Goal: Information Seeking & Learning: Learn about a topic

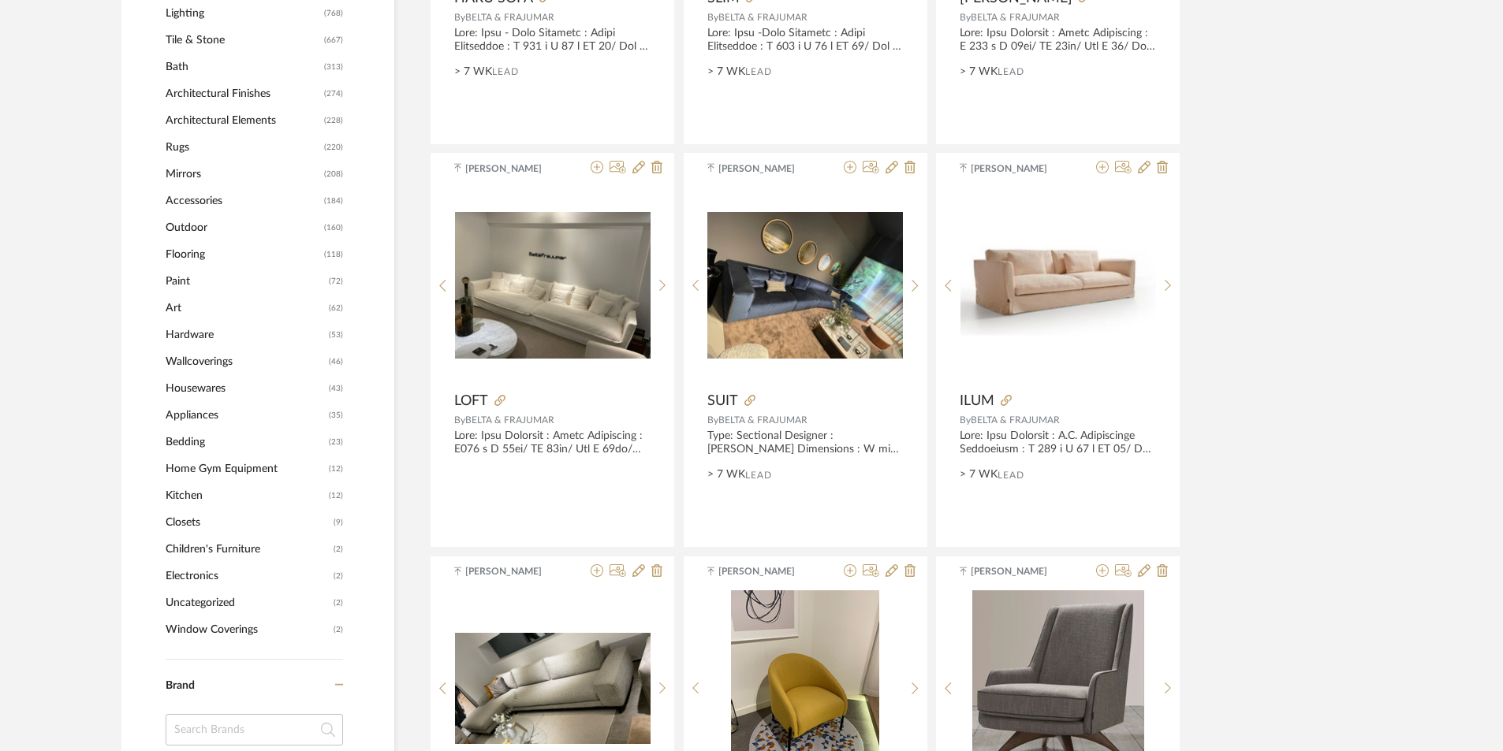
scroll to position [867, 0]
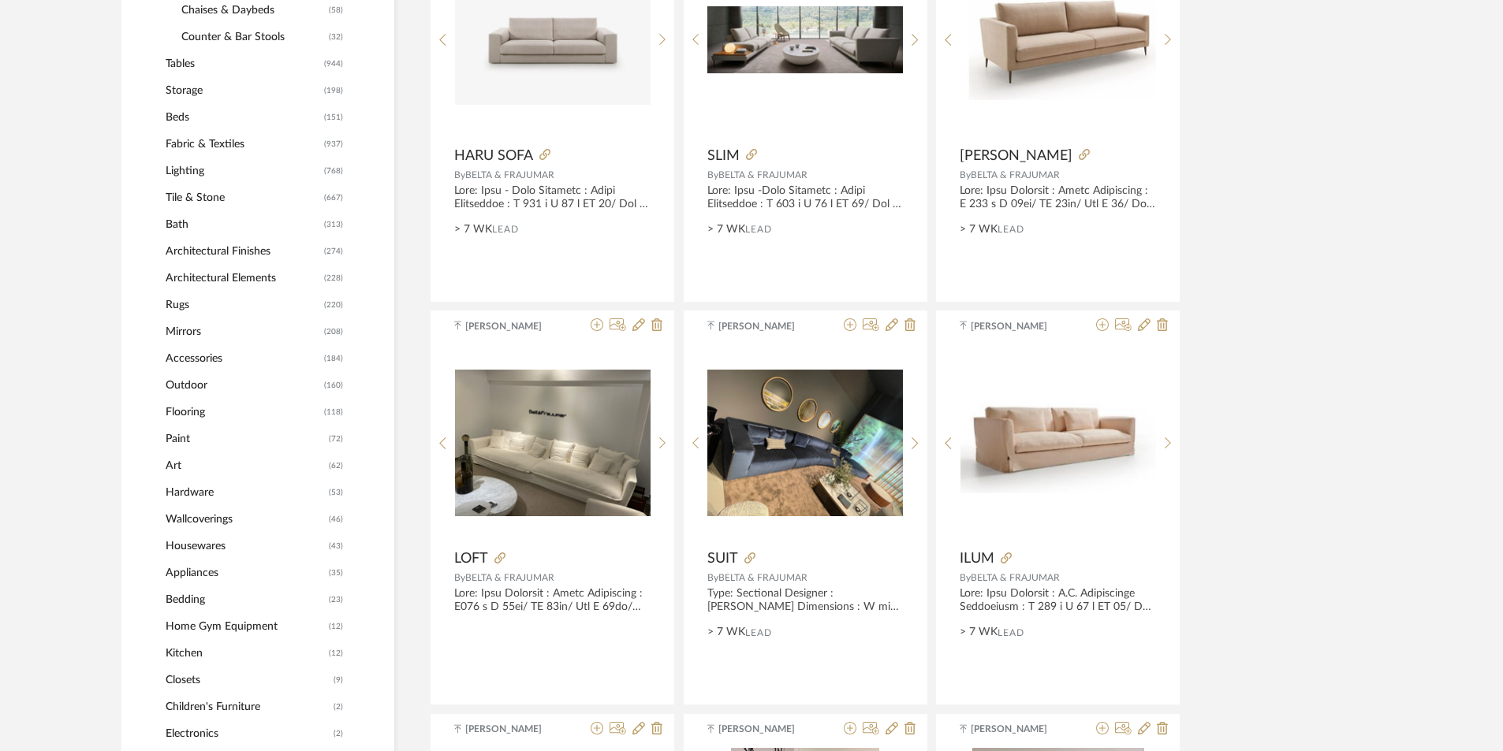
click at [203, 160] on span "Lighting" at bounding box center [243, 171] width 155 height 27
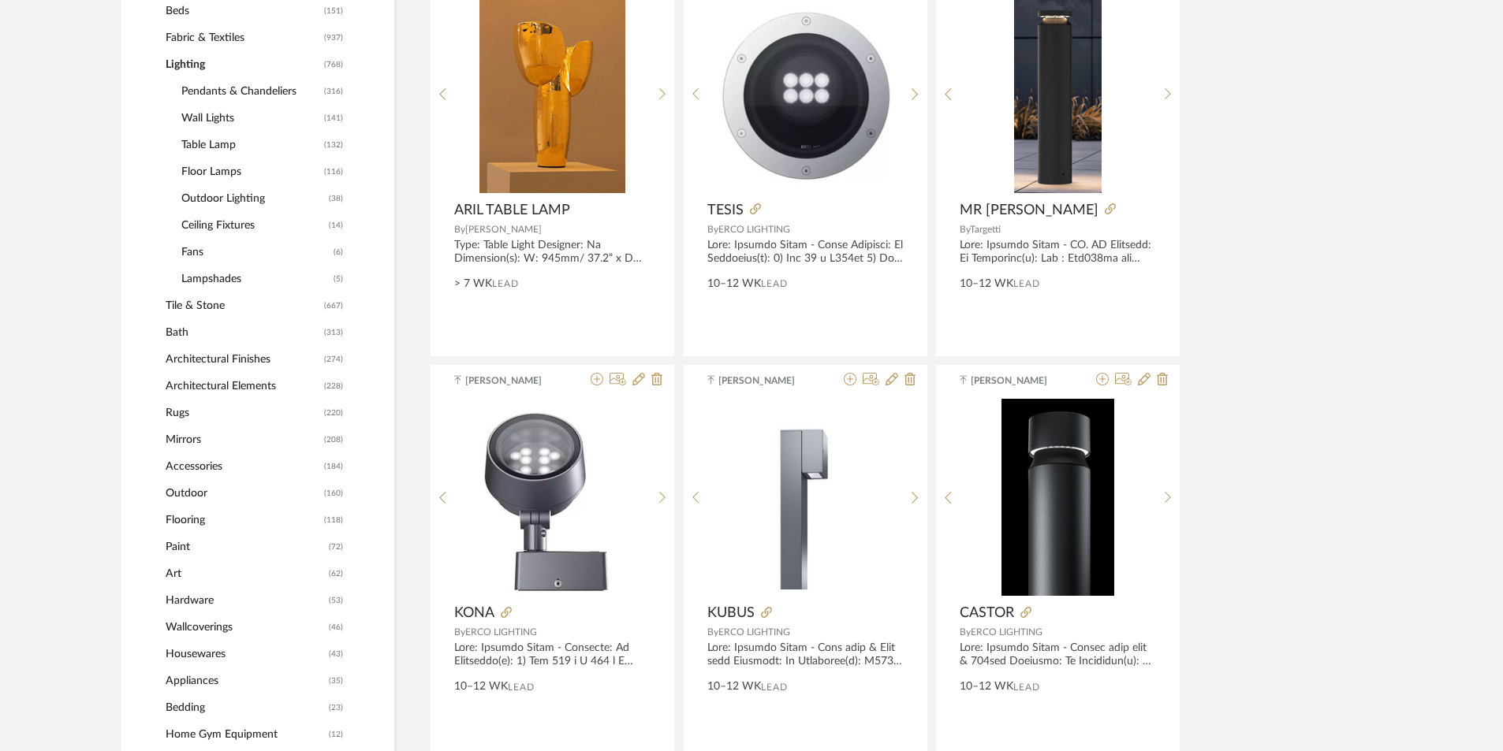
scroll to position [788, 0]
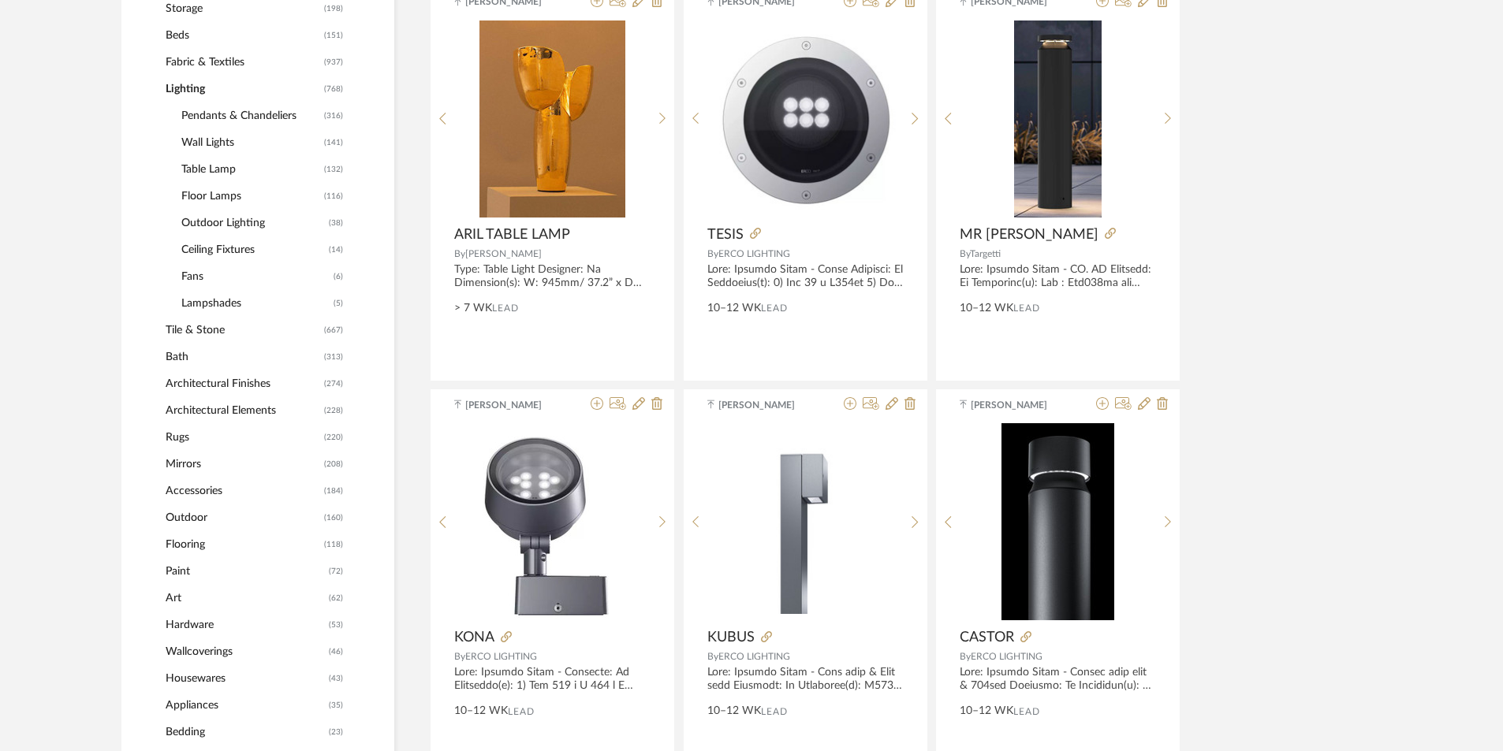
click at [262, 117] on span "Pendants & Chandeliers" at bounding box center [250, 115] width 139 height 27
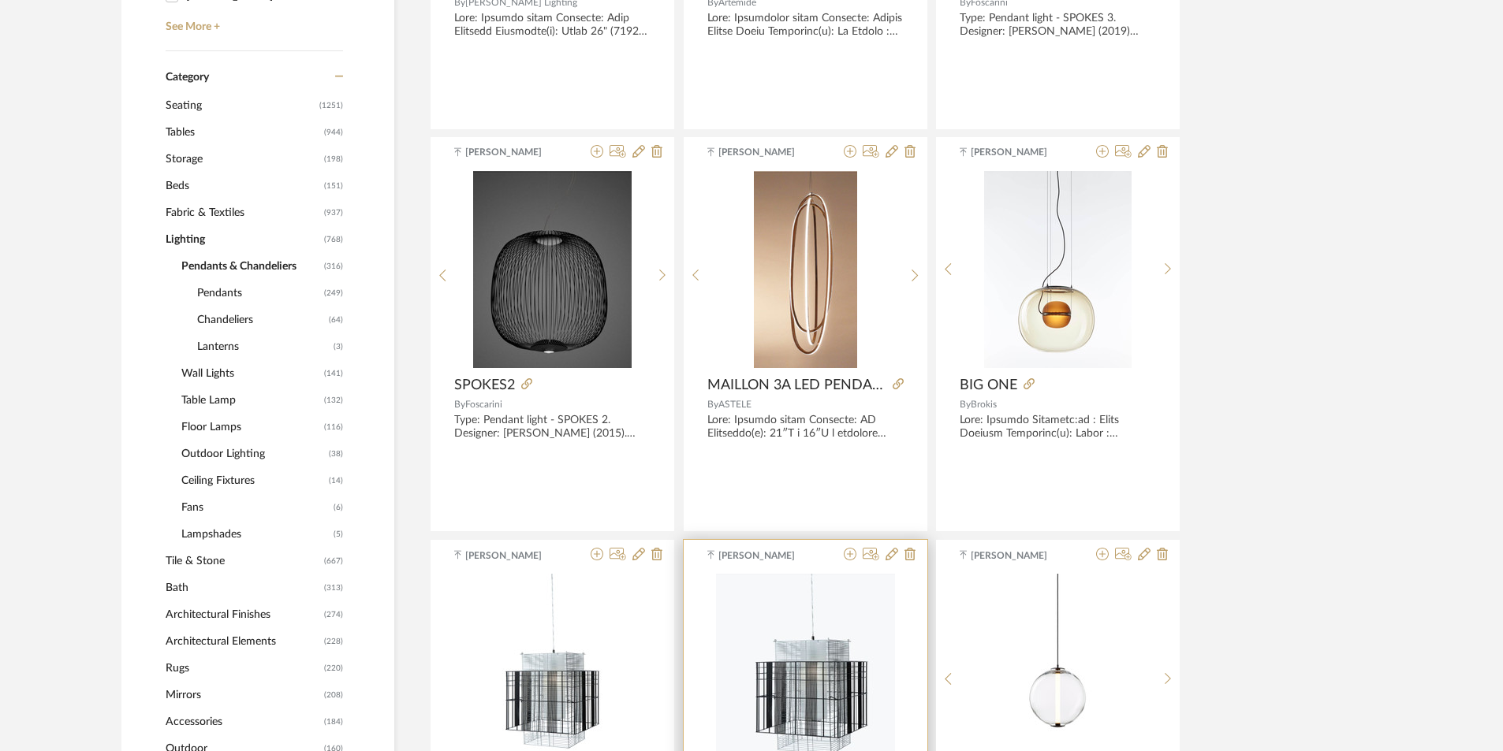
scroll to position [631, 0]
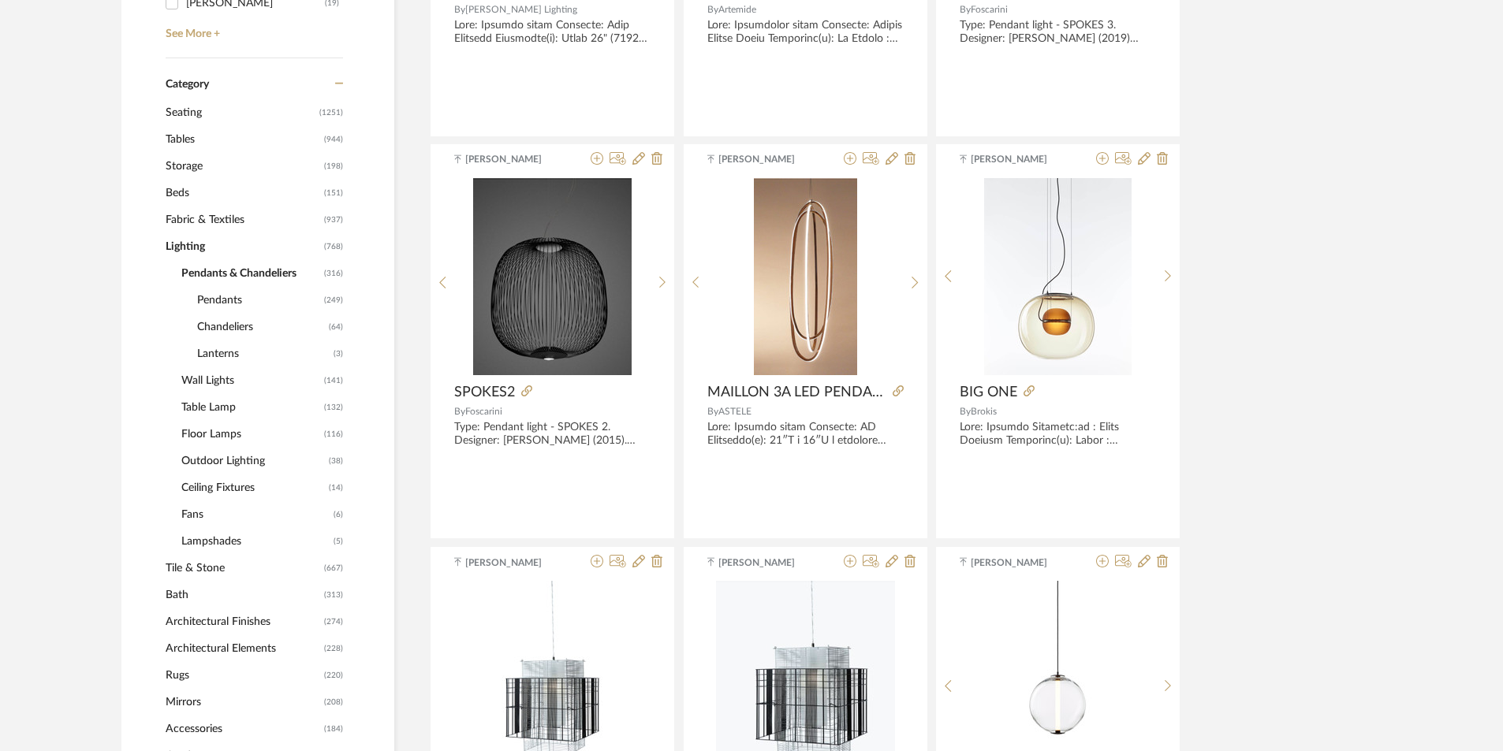
click at [228, 326] on span "Chandeliers" at bounding box center [261, 327] width 128 height 27
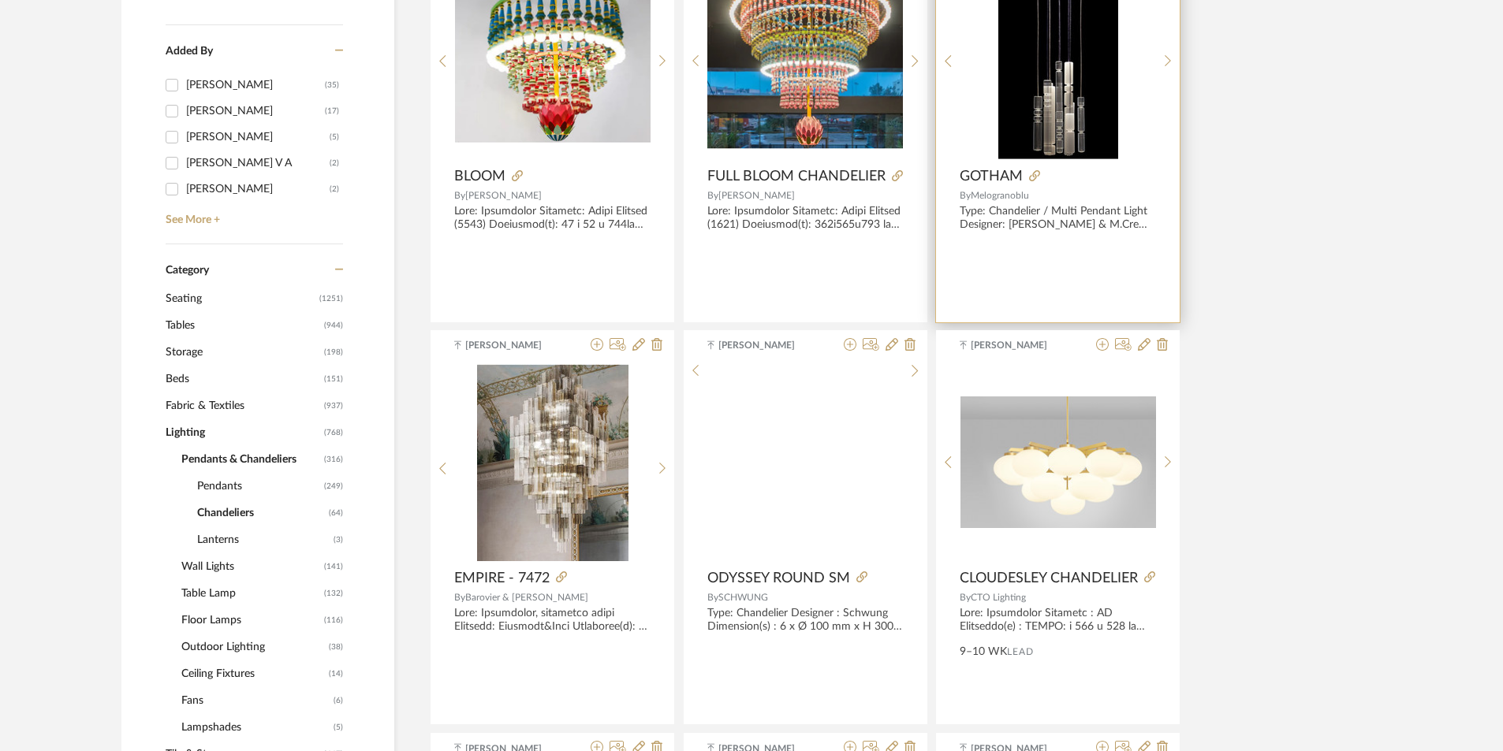
scroll to position [394, 0]
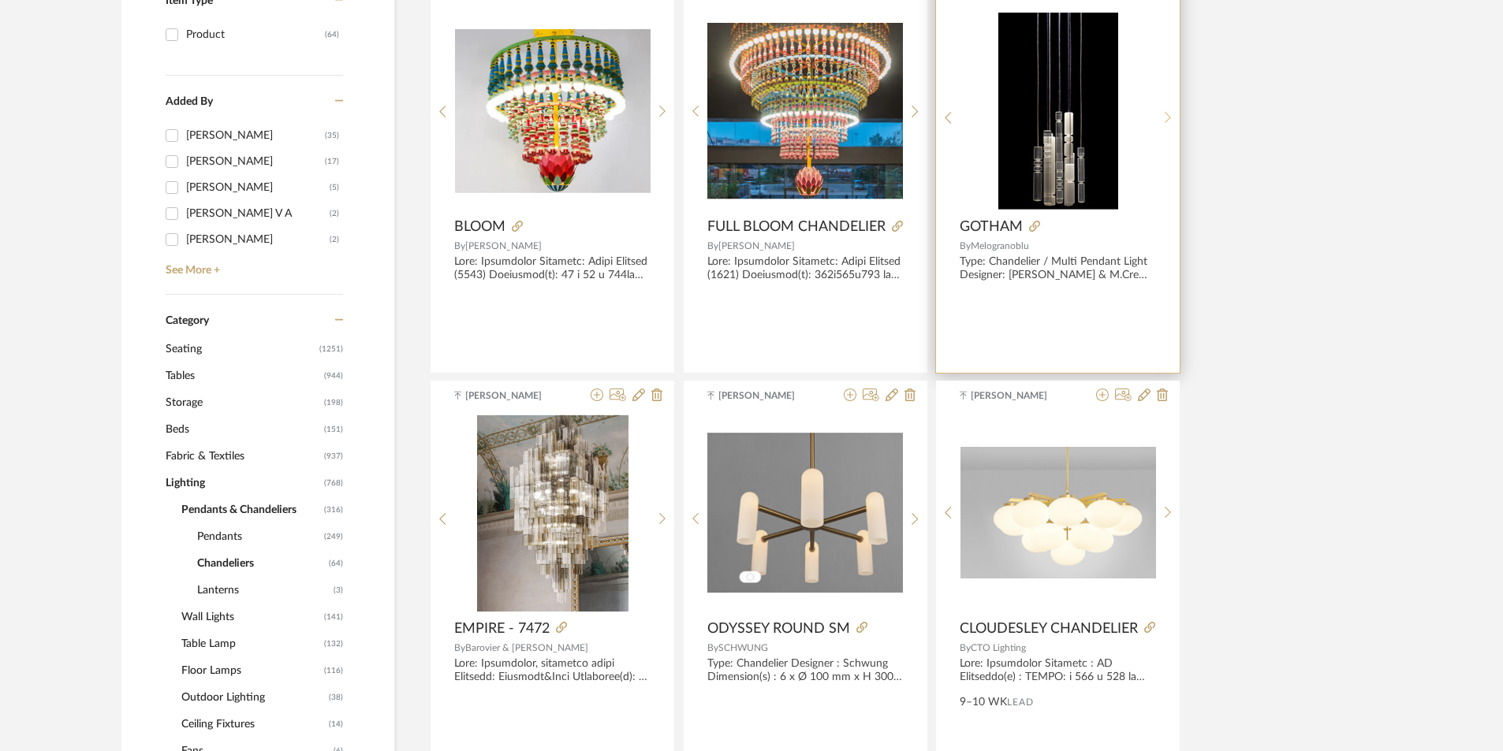
click at [1164, 114] on icon at bounding box center [1167, 117] width 7 height 13
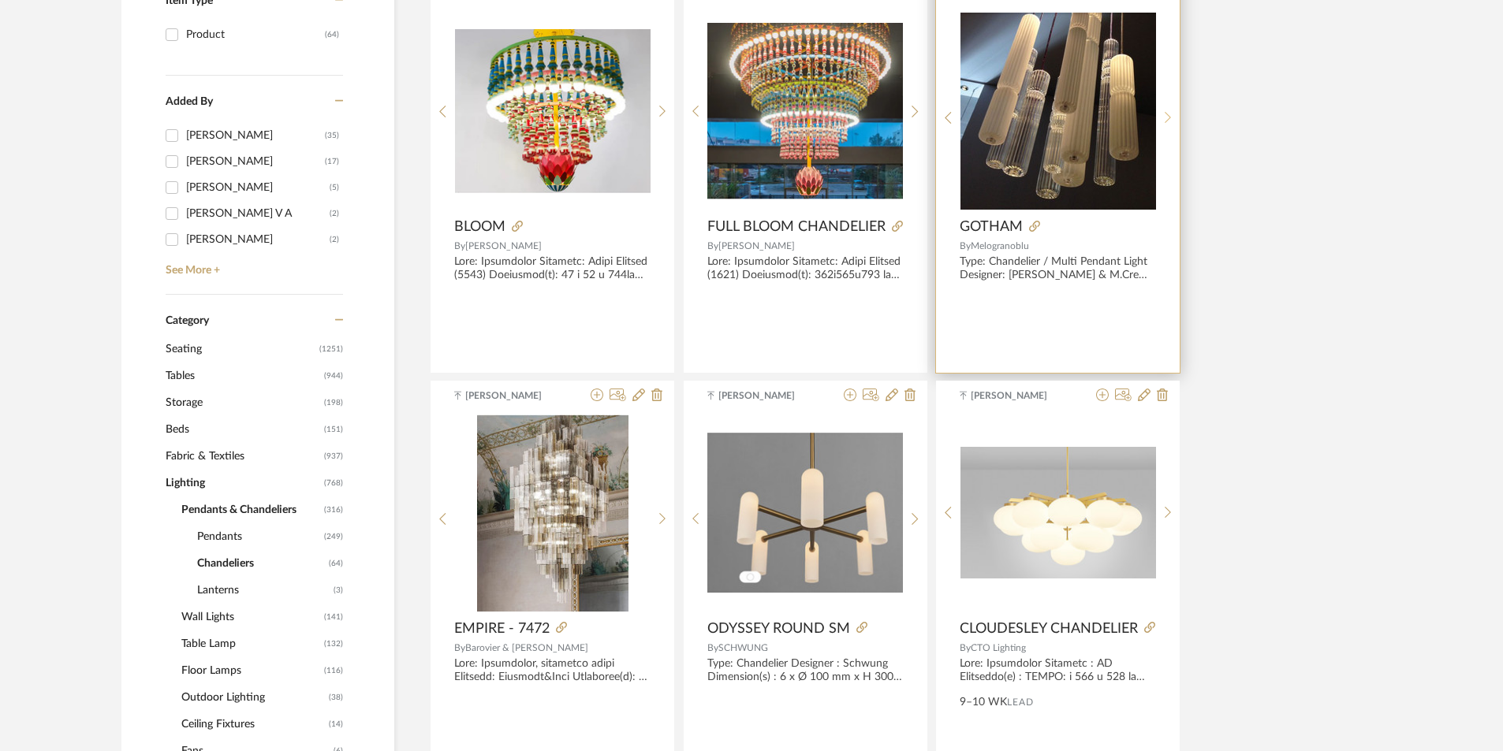
click at [1164, 110] on div at bounding box center [1168, 118] width 24 height 210
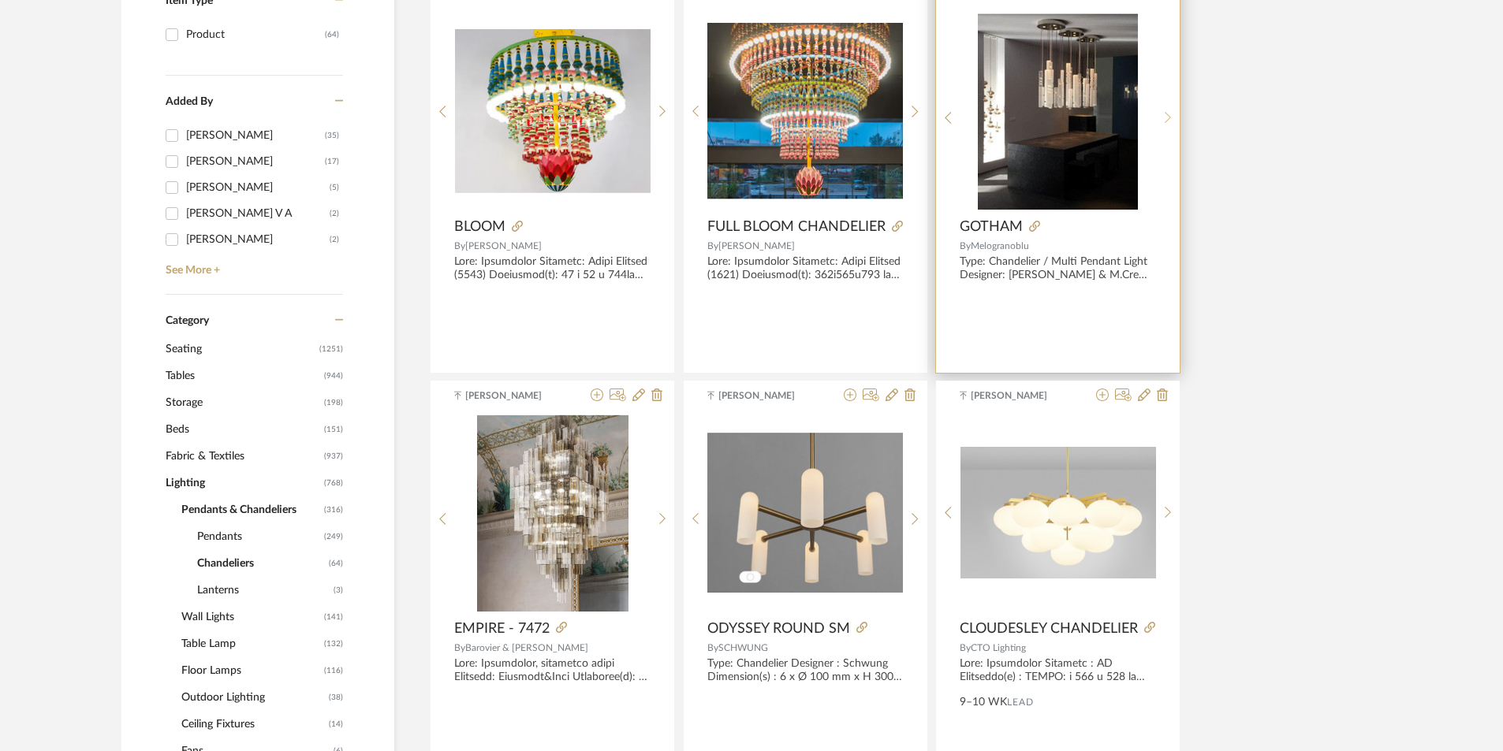
click at [1162, 111] on sr-next-btn at bounding box center [1168, 117] width 24 height 13
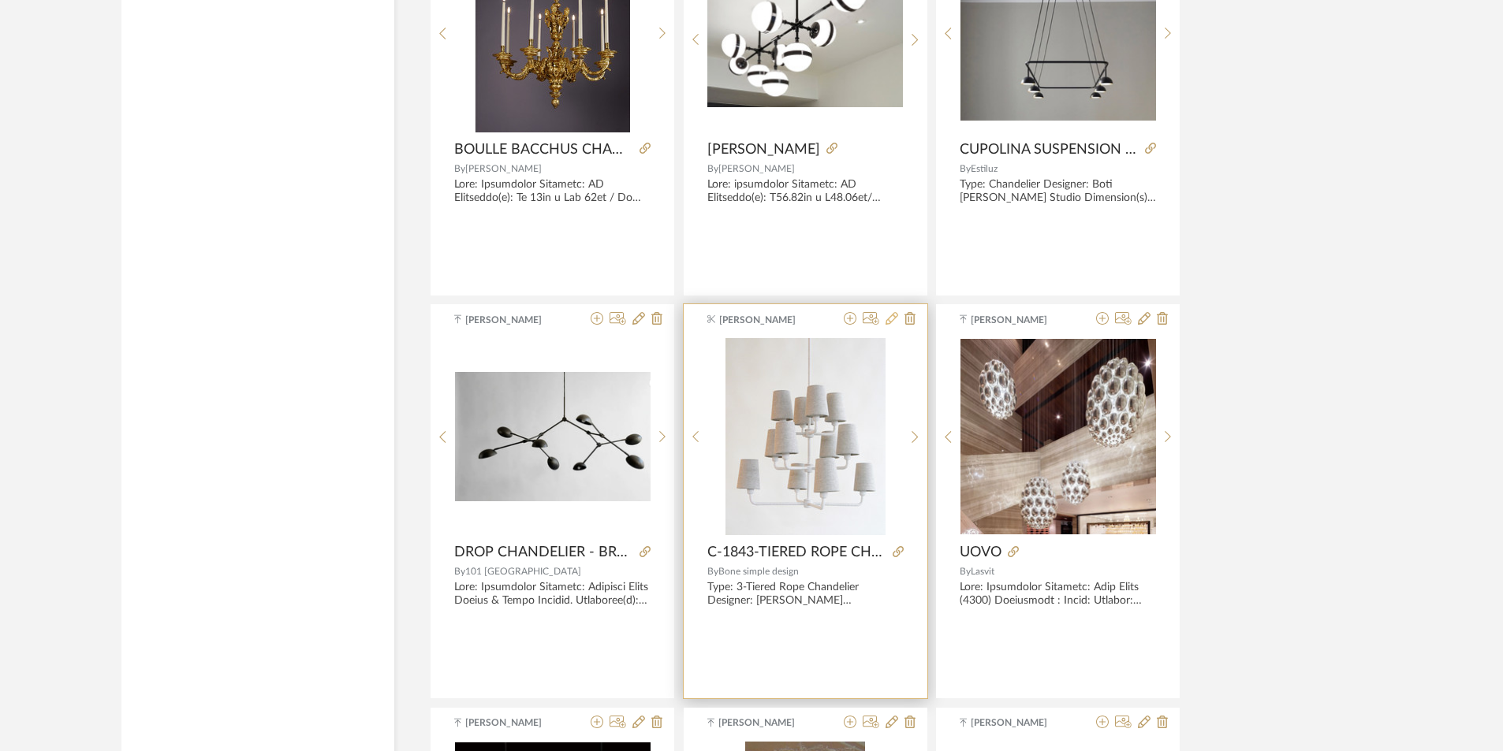
scroll to position [4494, 0]
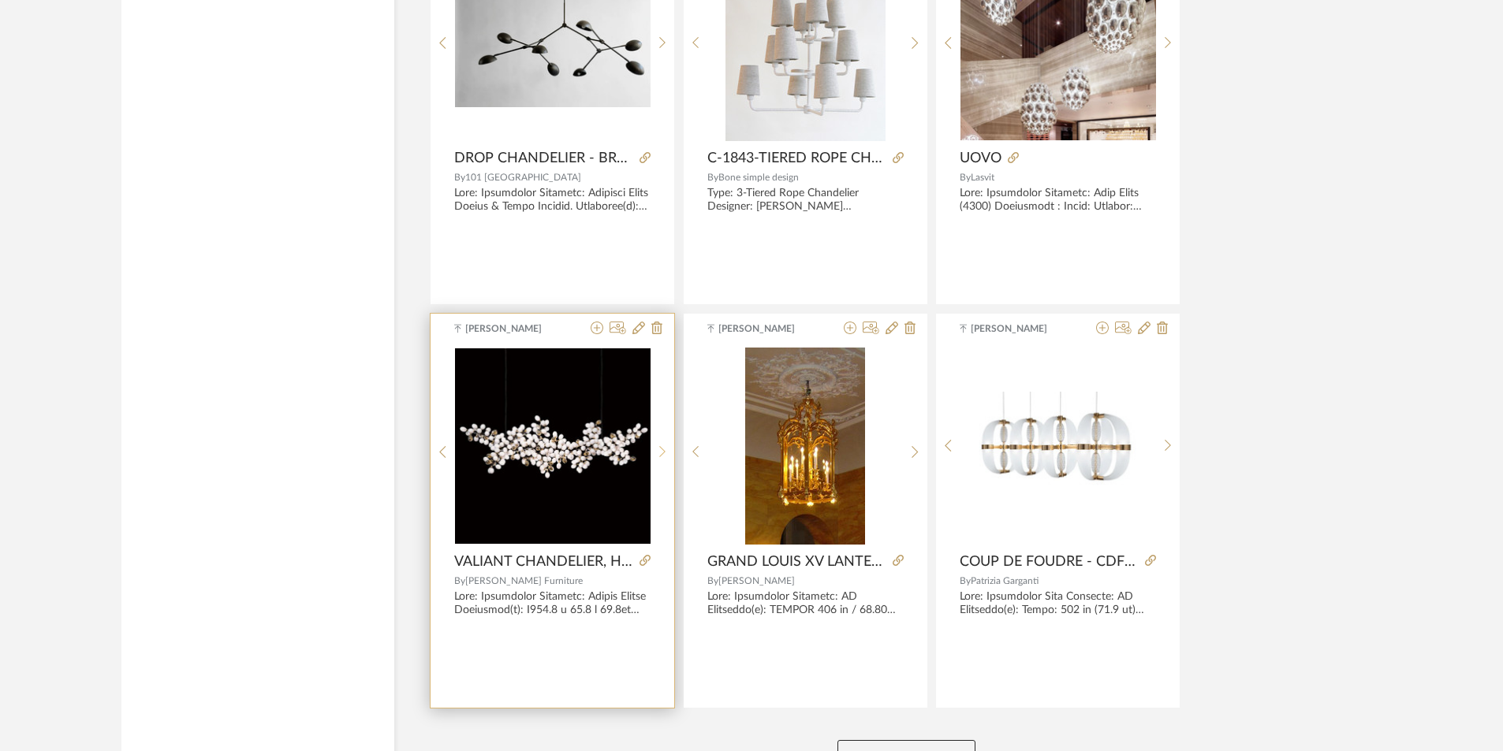
click at [661, 446] on icon at bounding box center [662, 452] width 6 height 12
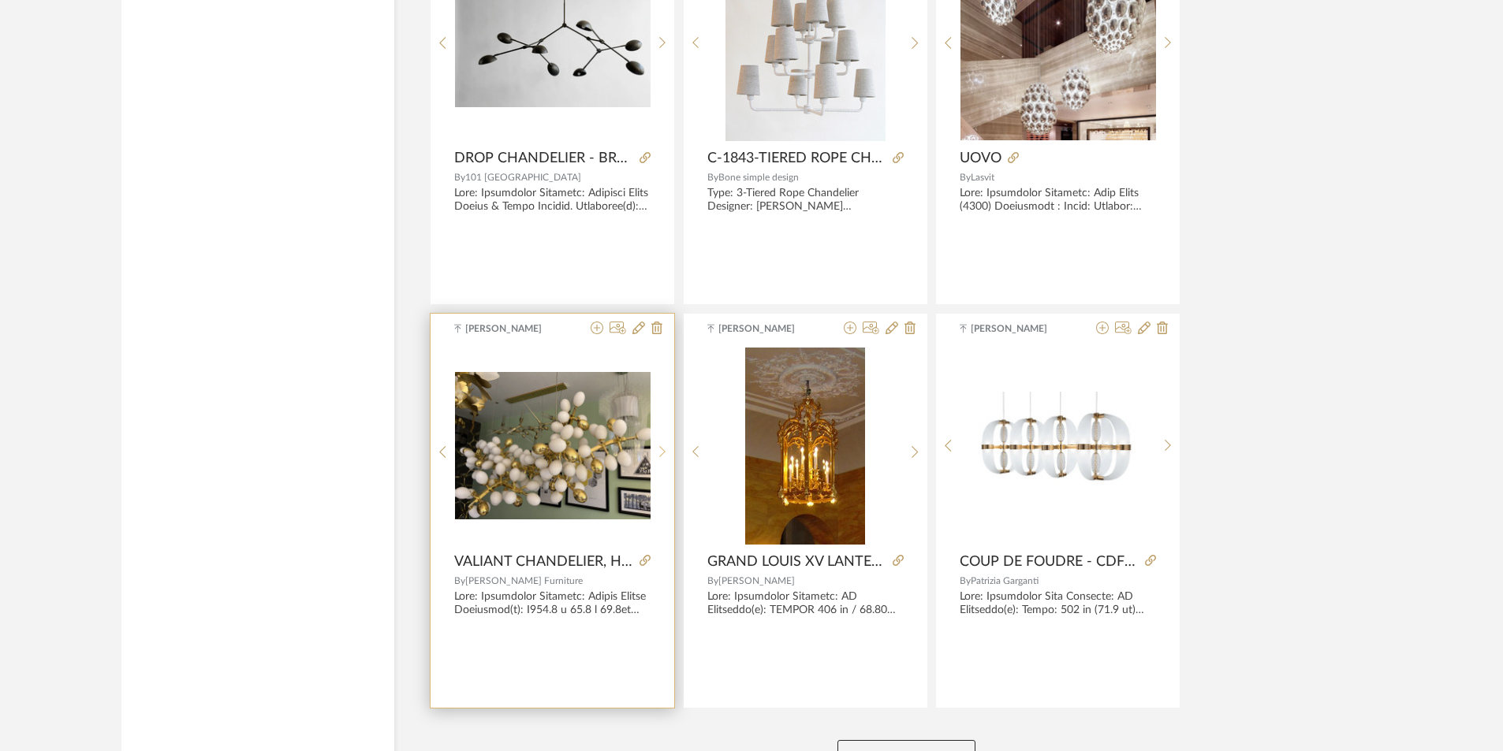
click at [661, 442] on div at bounding box center [662, 453] width 24 height 210
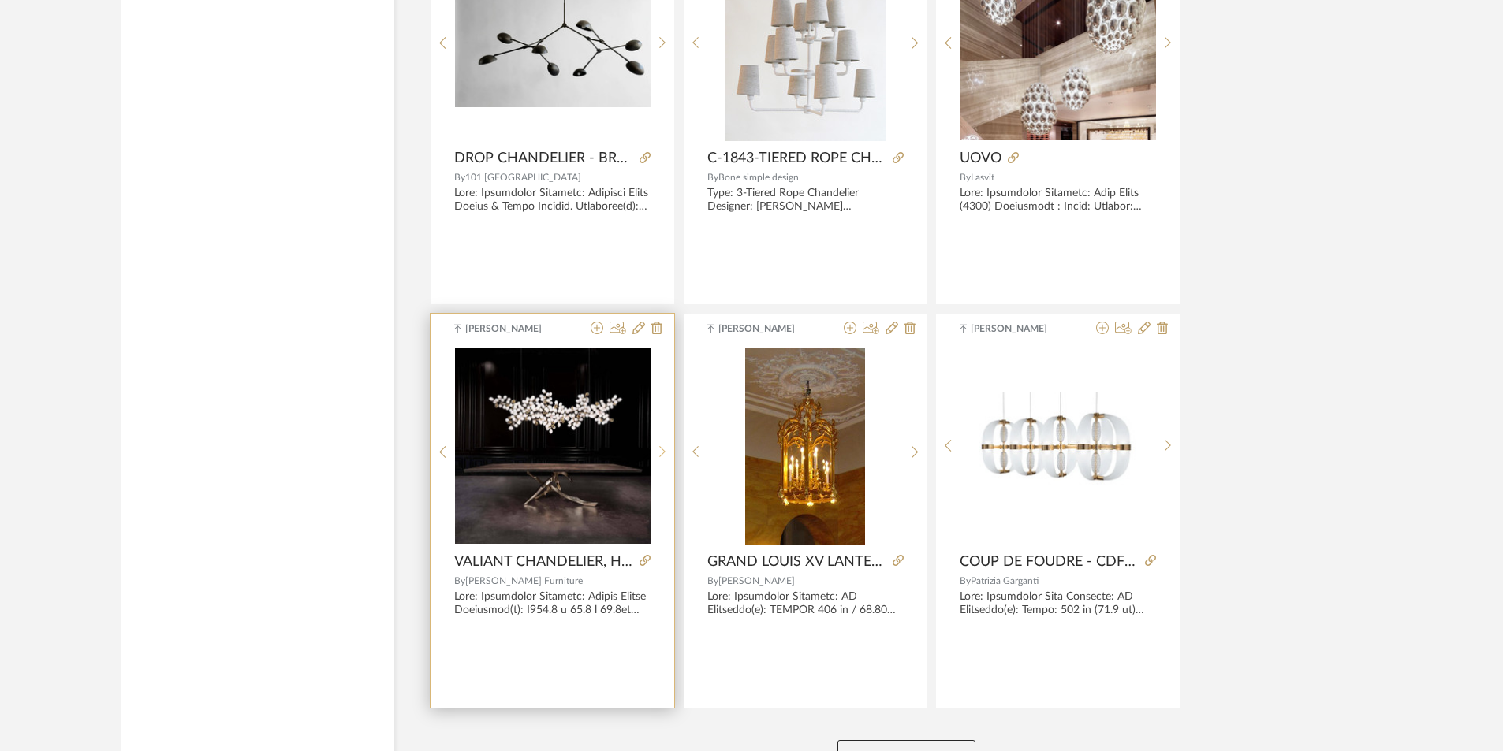
click at [661, 442] on div at bounding box center [662, 453] width 24 height 210
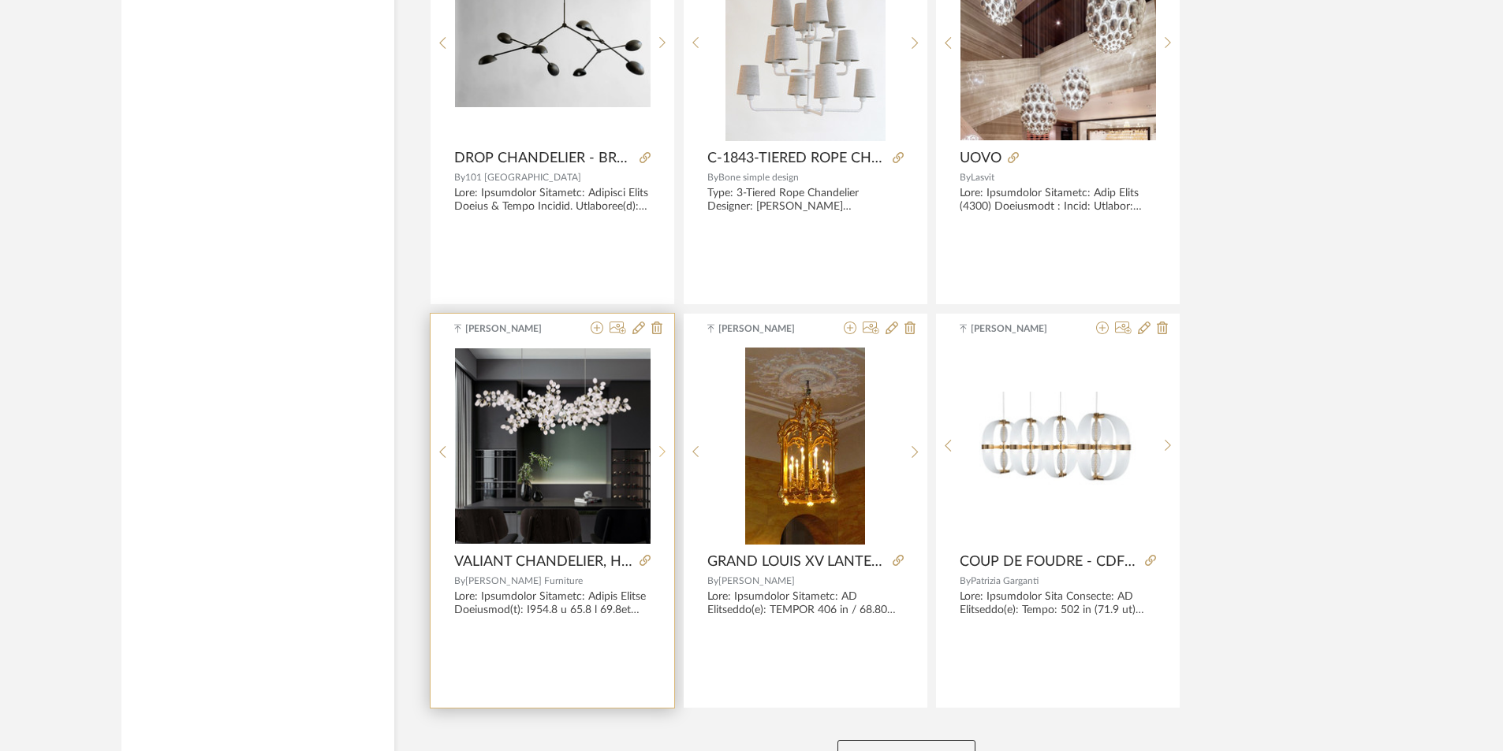
click at [661, 442] on div at bounding box center [662, 453] width 24 height 210
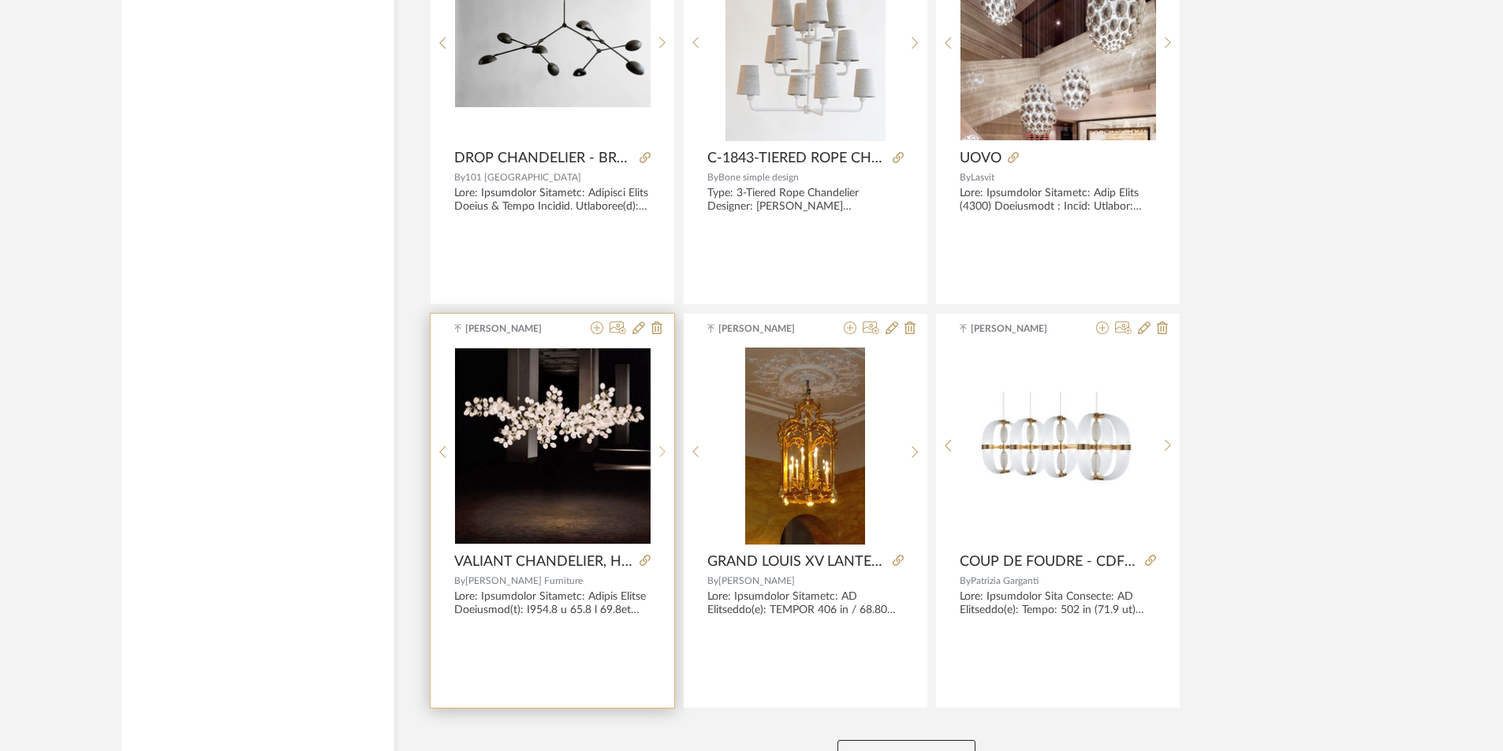
click at [661, 442] on div at bounding box center [662, 453] width 24 height 210
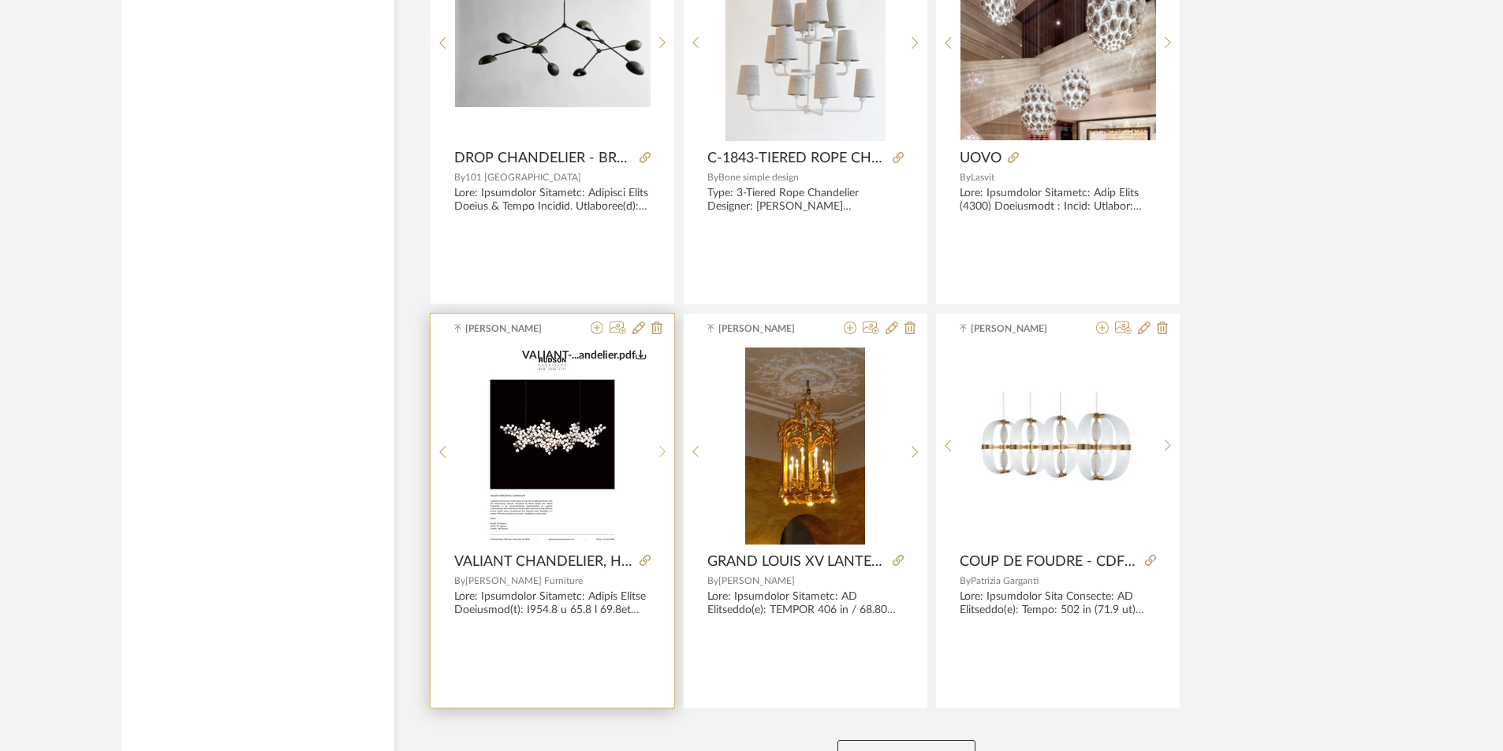
click at [661, 442] on div at bounding box center [662, 453] width 24 height 210
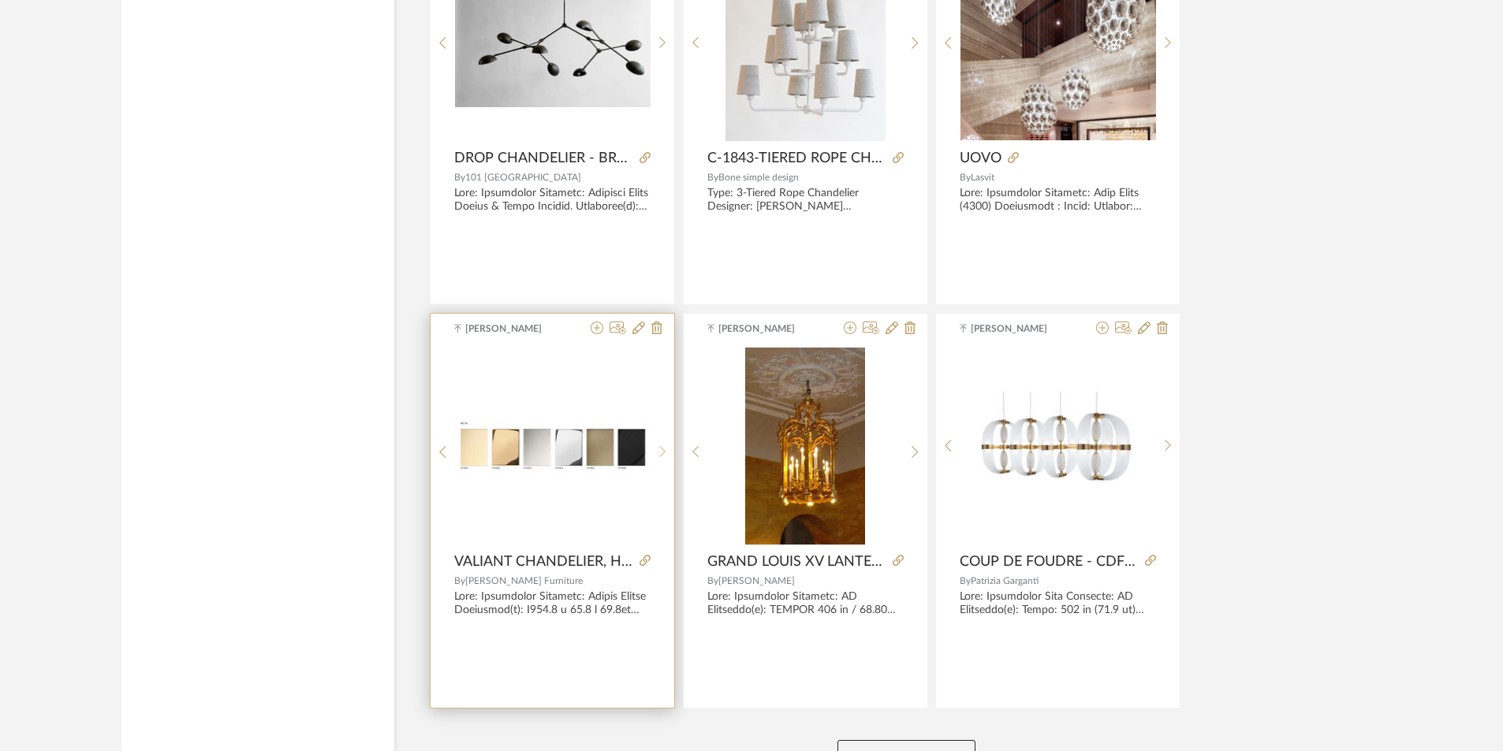
click at [661, 442] on div at bounding box center [662, 453] width 24 height 210
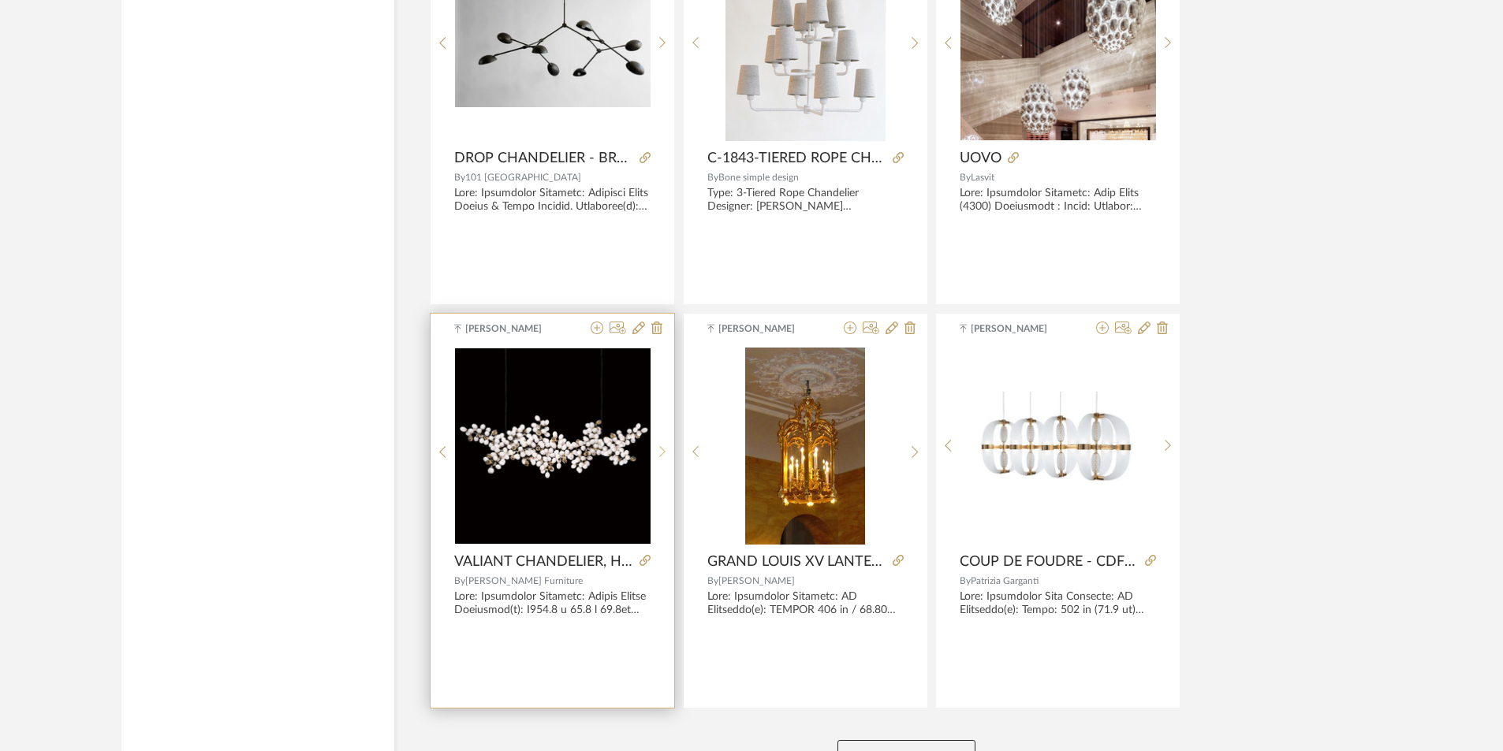
click at [661, 442] on div at bounding box center [662, 453] width 24 height 210
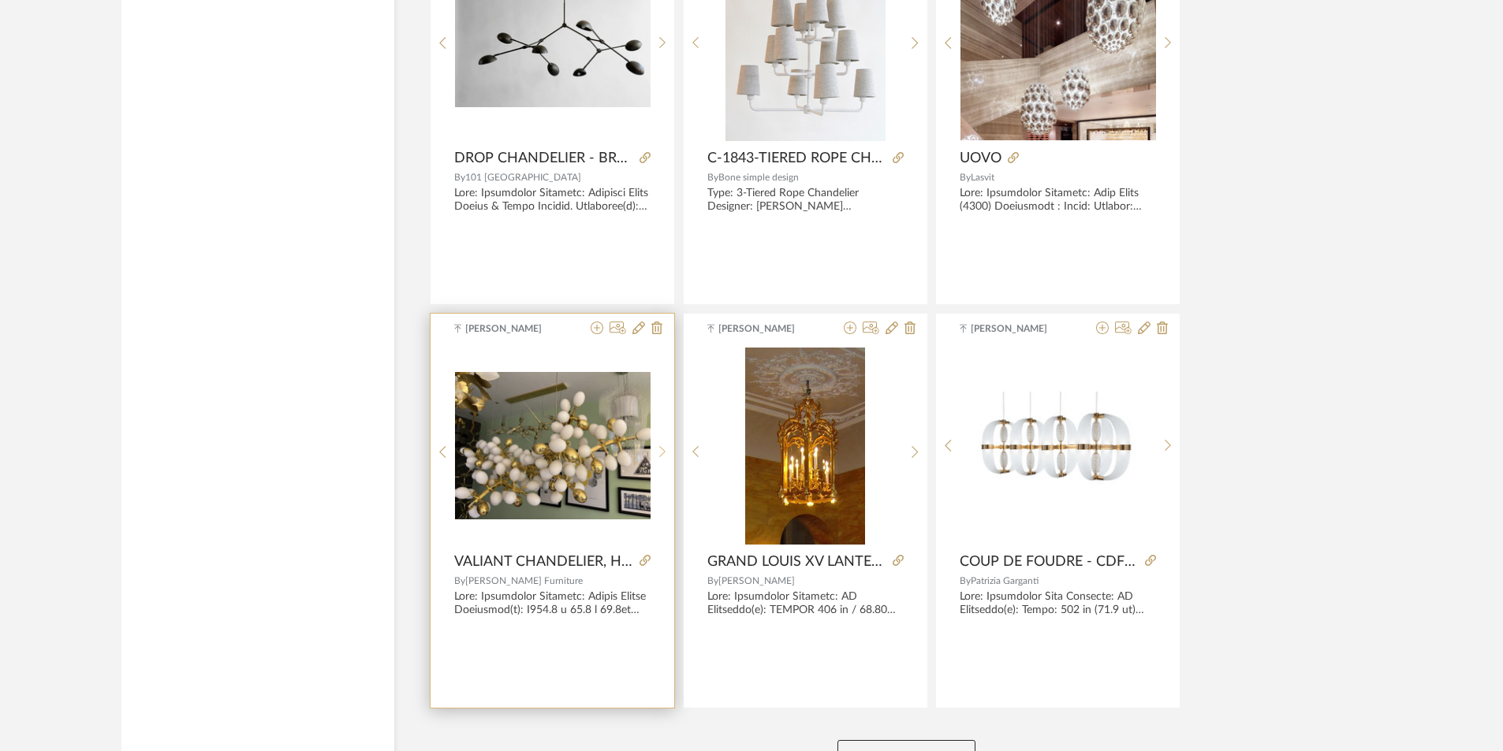
click at [661, 442] on div at bounding box center [662, 453] width 24 height 210
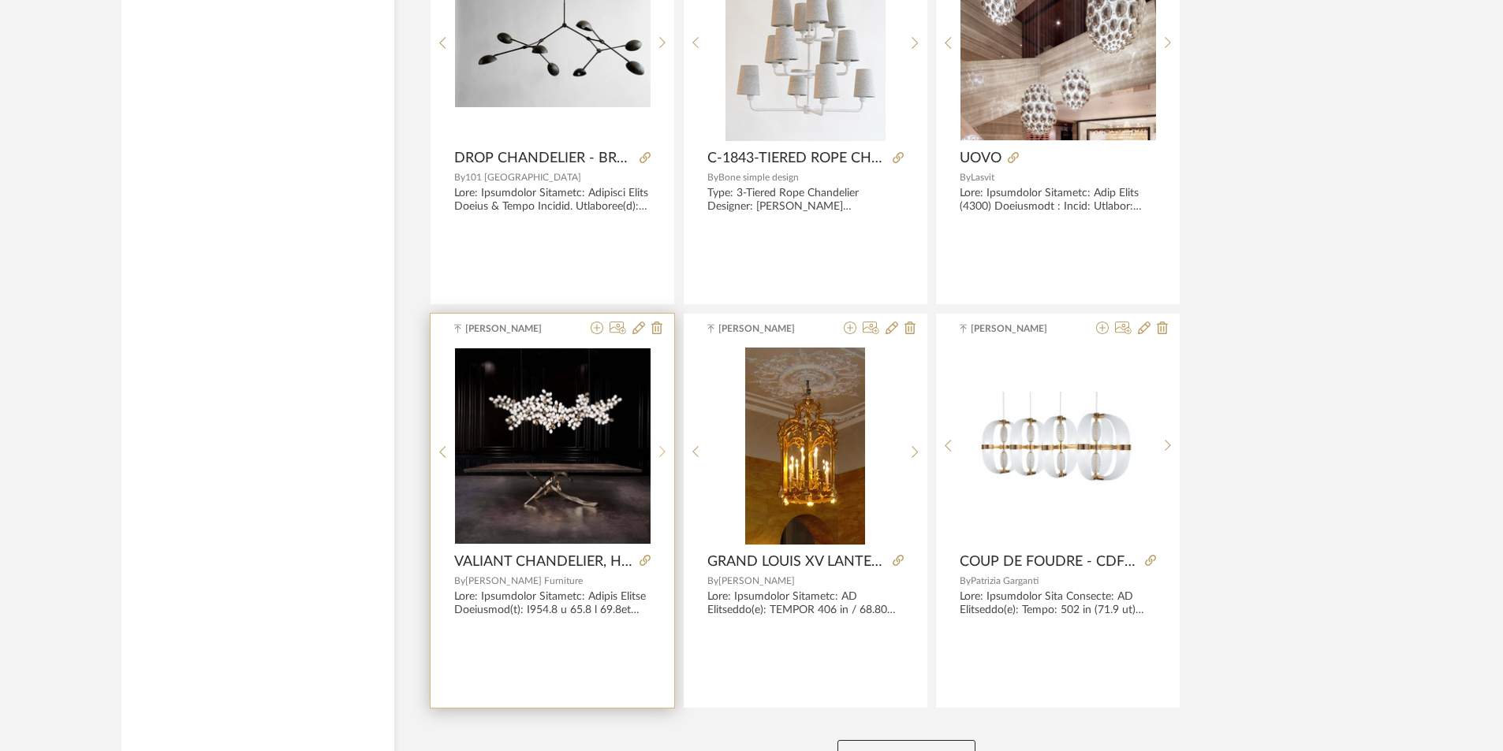
click at [661, 442] on div at bounding box center [662, 453] width 24 height 210
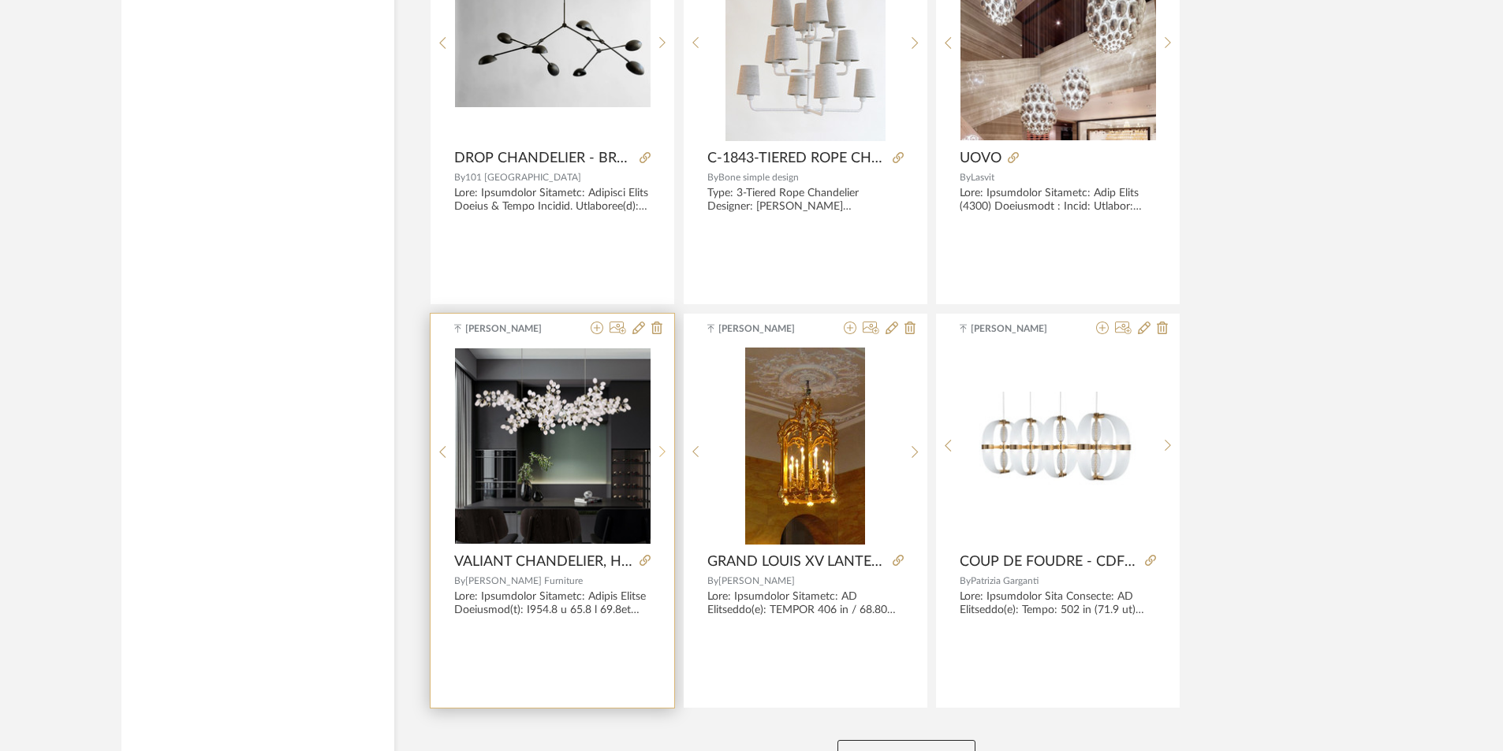
click at [661, 442] on div at bounding box center [662, 453] width 24 height 210
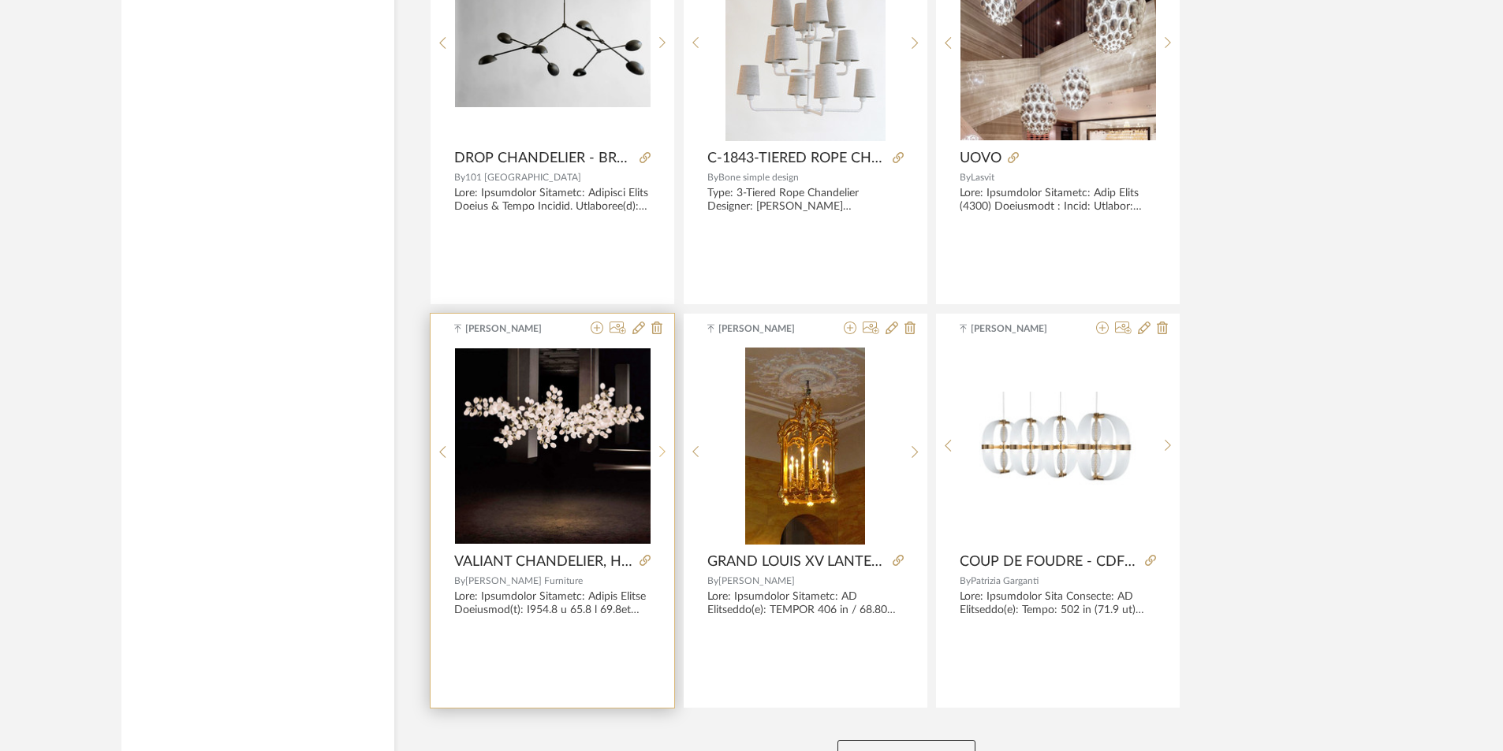
click at [661, 442] on div at bounding box center [662, 453] width 24 height 210
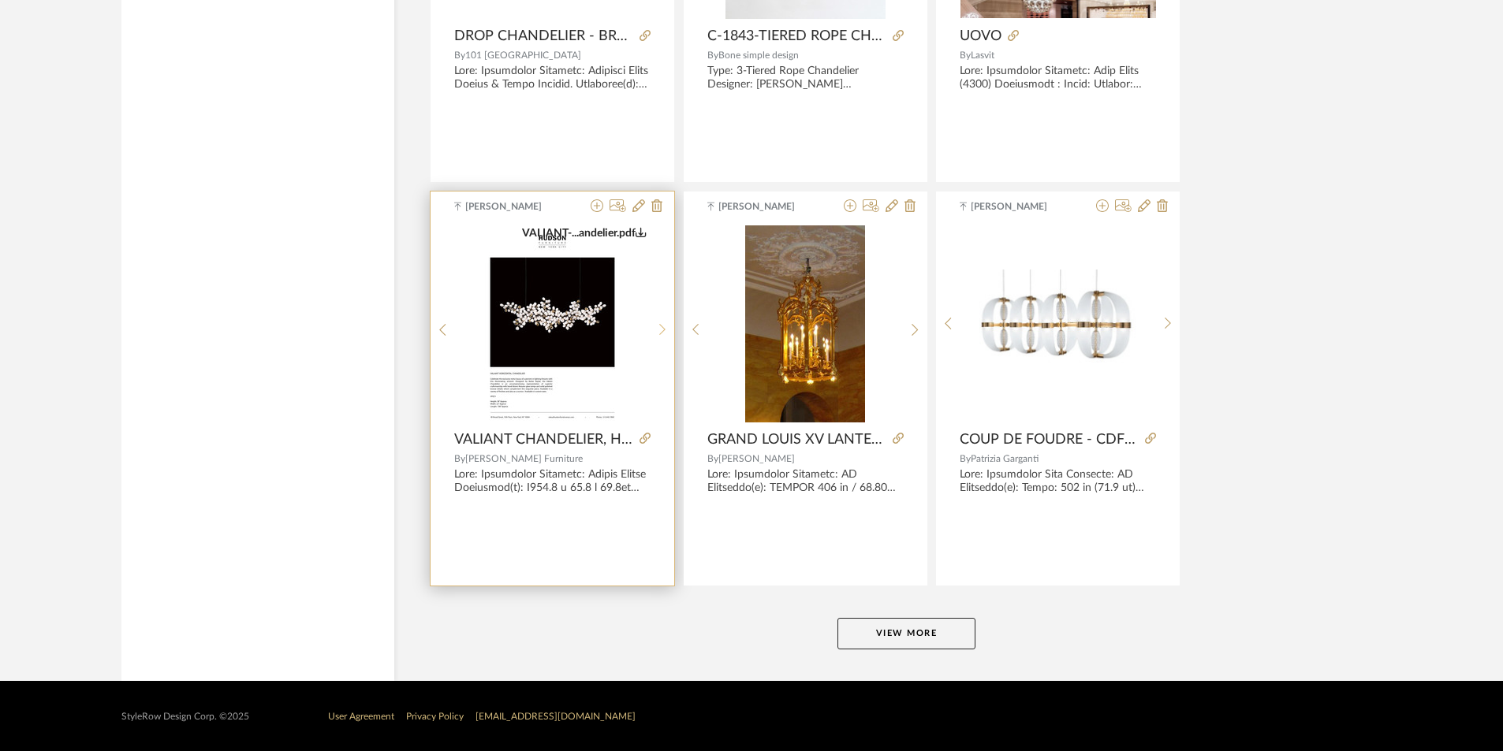
scroll to position [4619, 0]
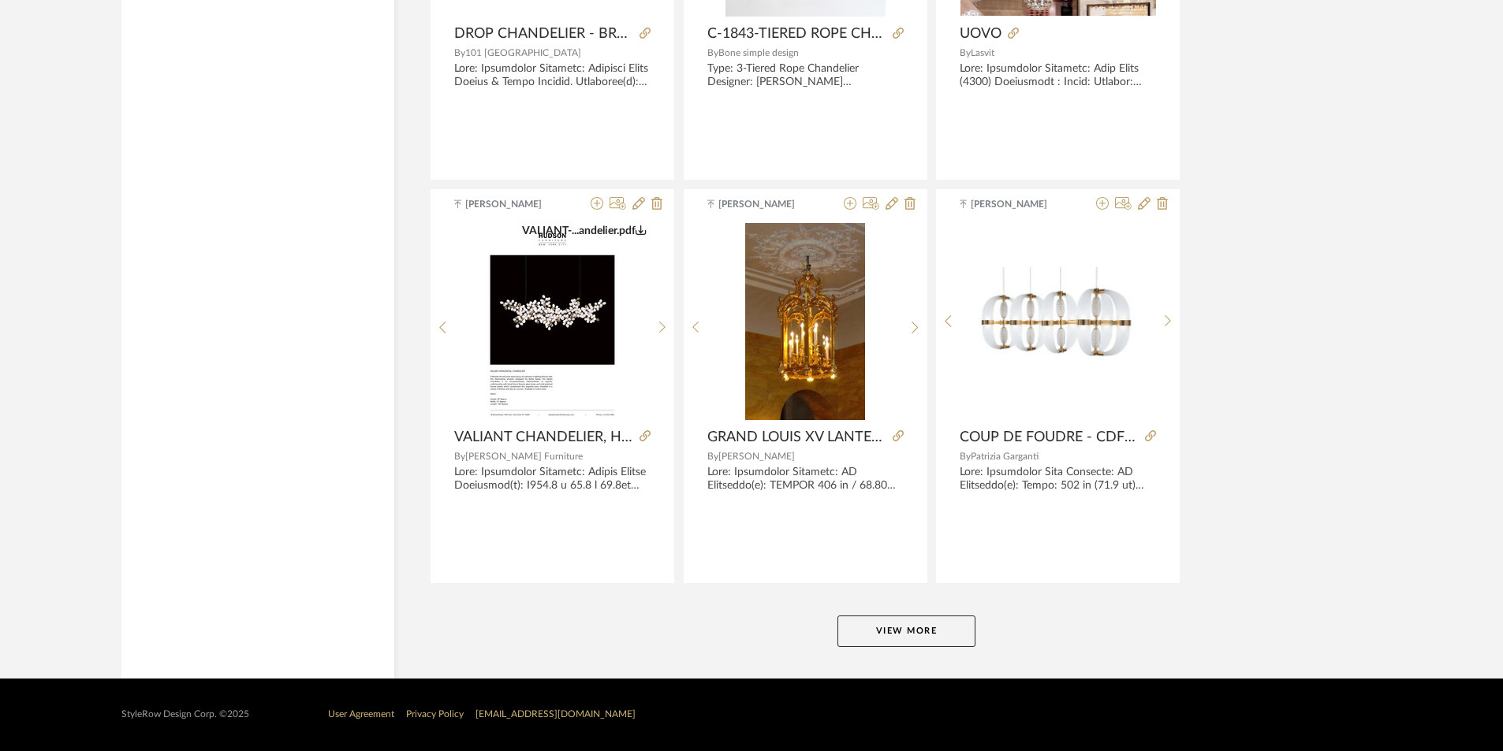
click at [935, 627] on button "View More" at bounding box center [906, 632] width 138 height 32
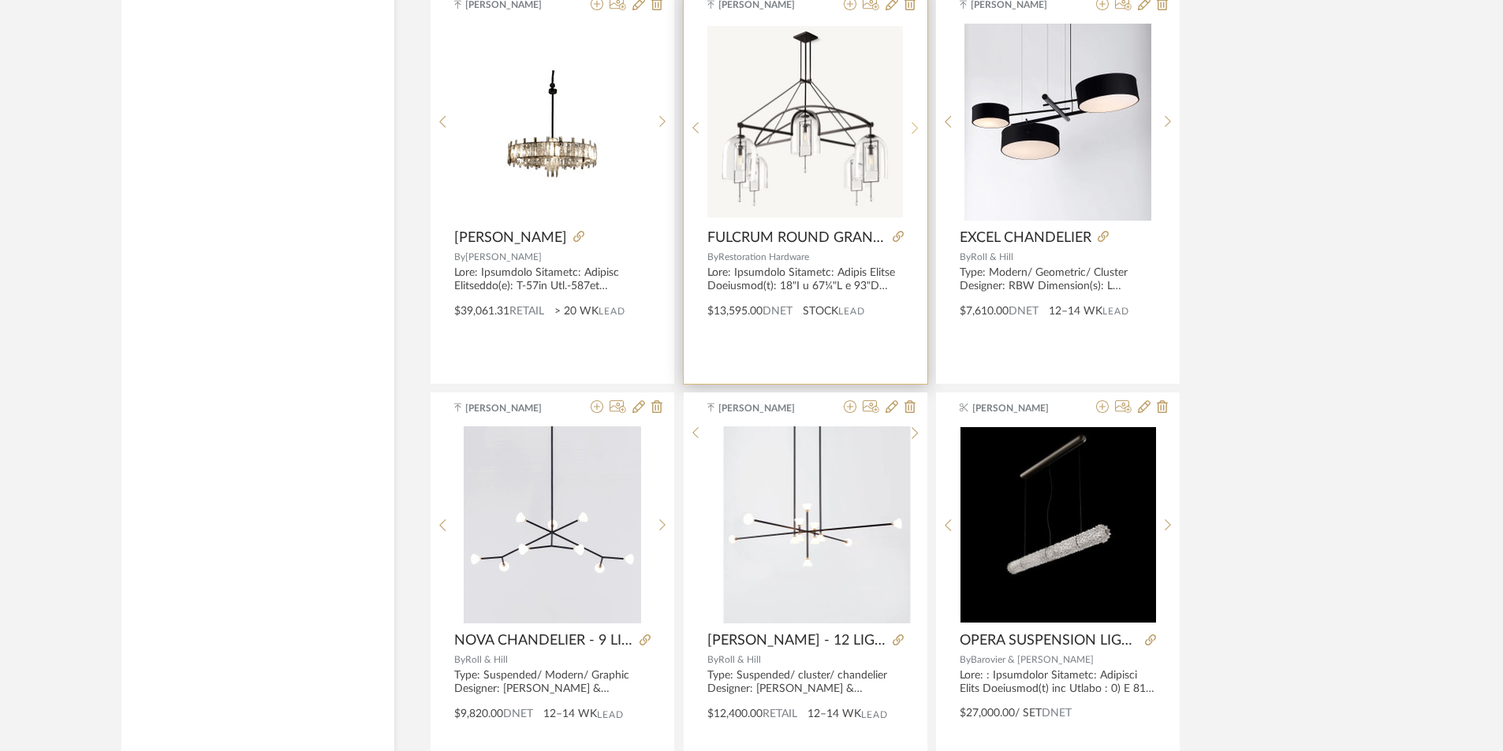
scroll to position [6432, 0]
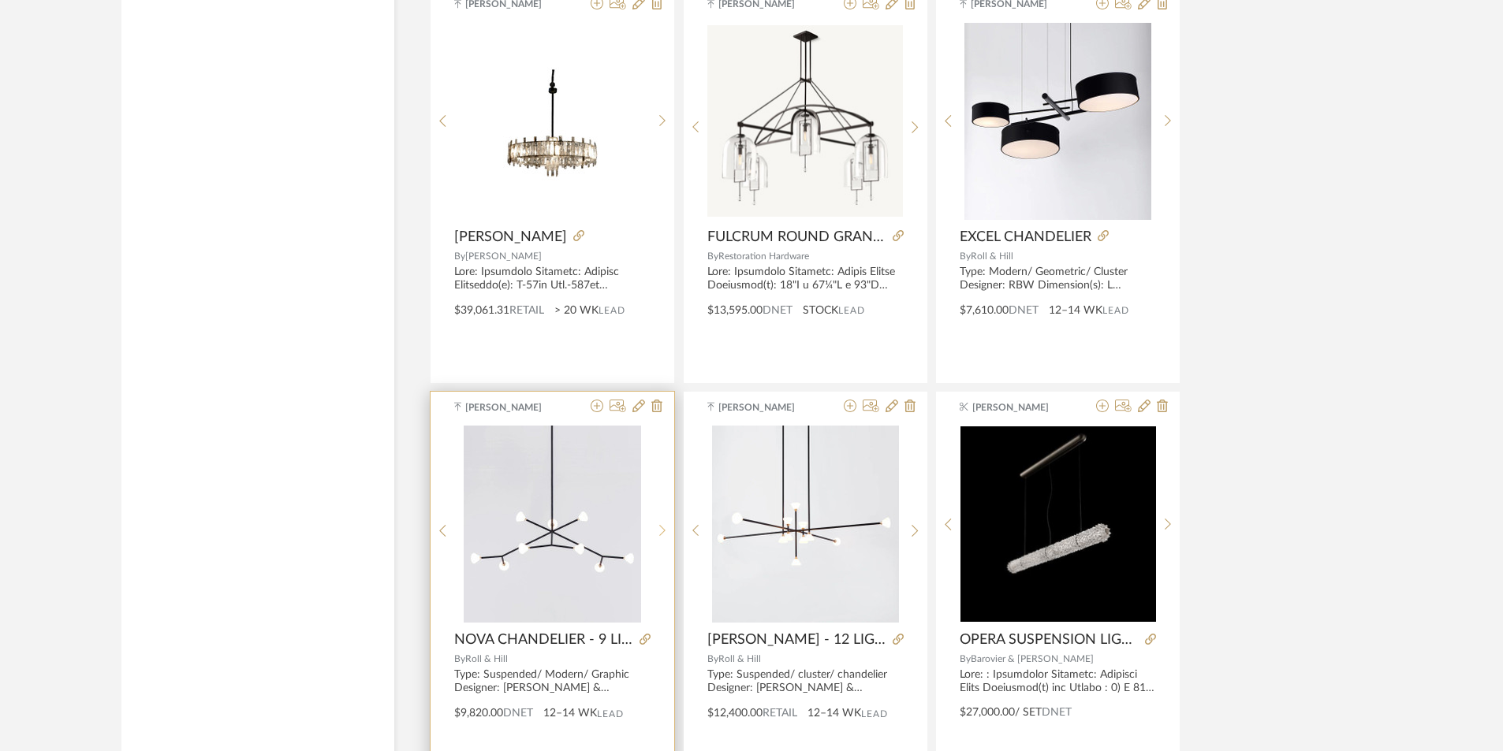
click at [654, 524] on sr-next-btn at bounding box center [662, 530] width 24 height 13
click at [654, 521] on div at bounding box center [662, 531] width 24 height 210
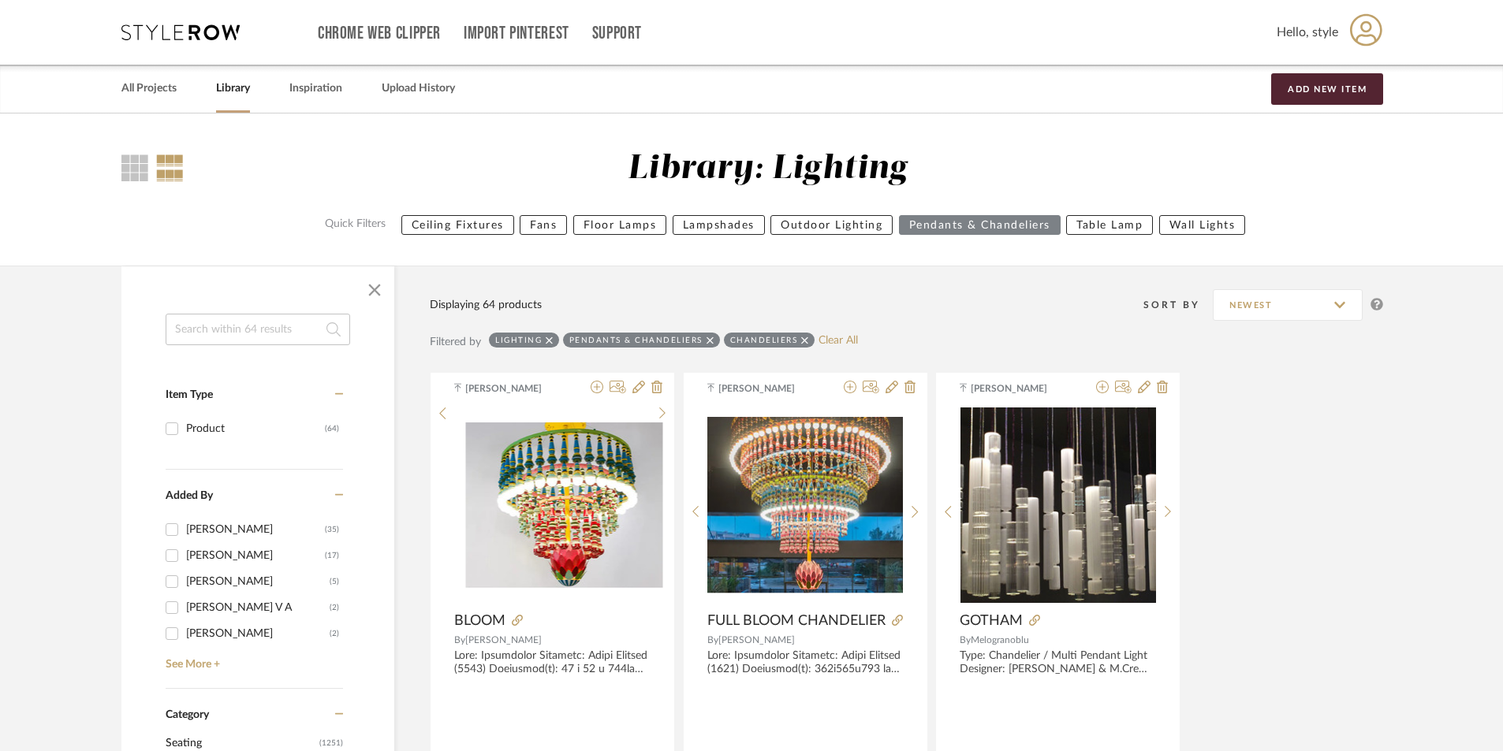
scroll to position [473, 0]
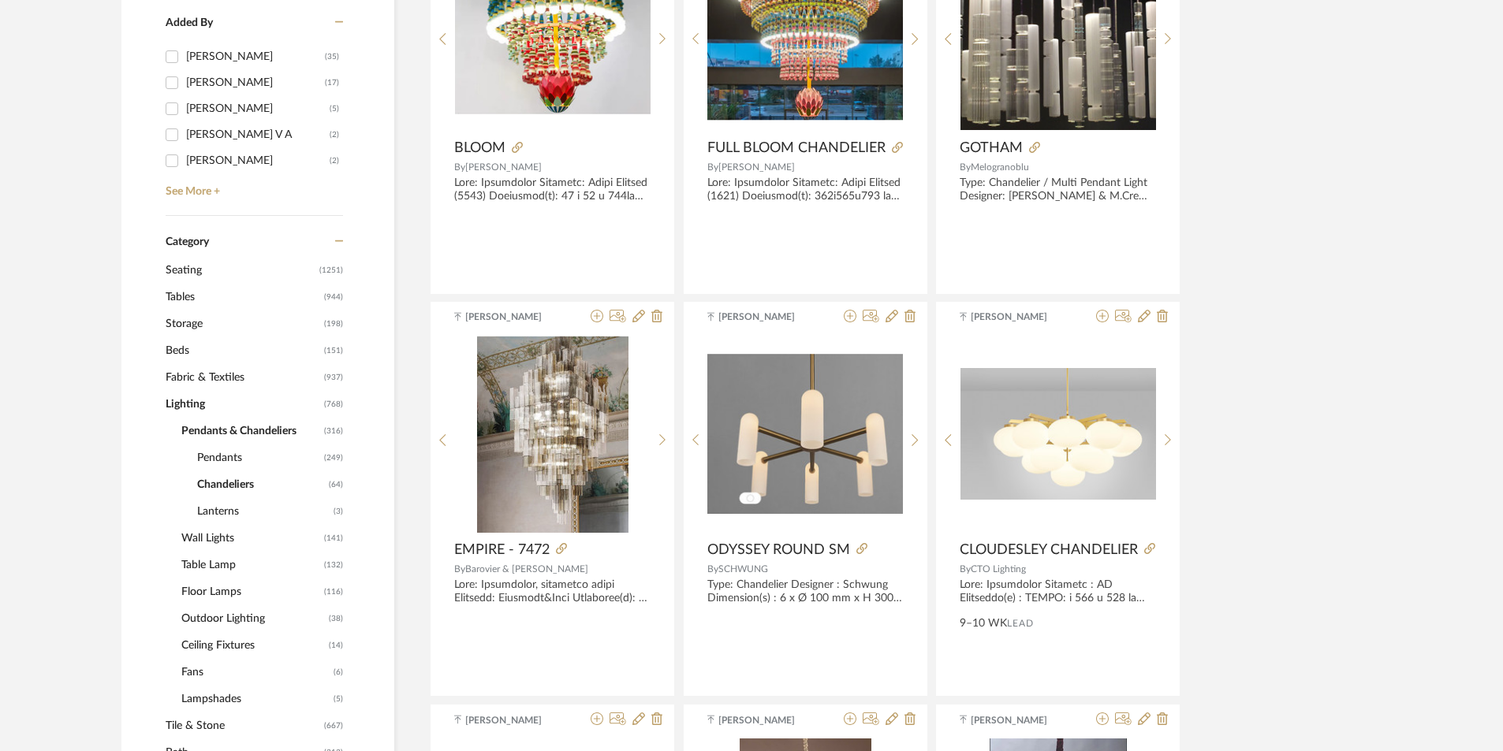
click at [227, 456] on span "Pendants" at bounding box center [258, 458] width 123 height 27
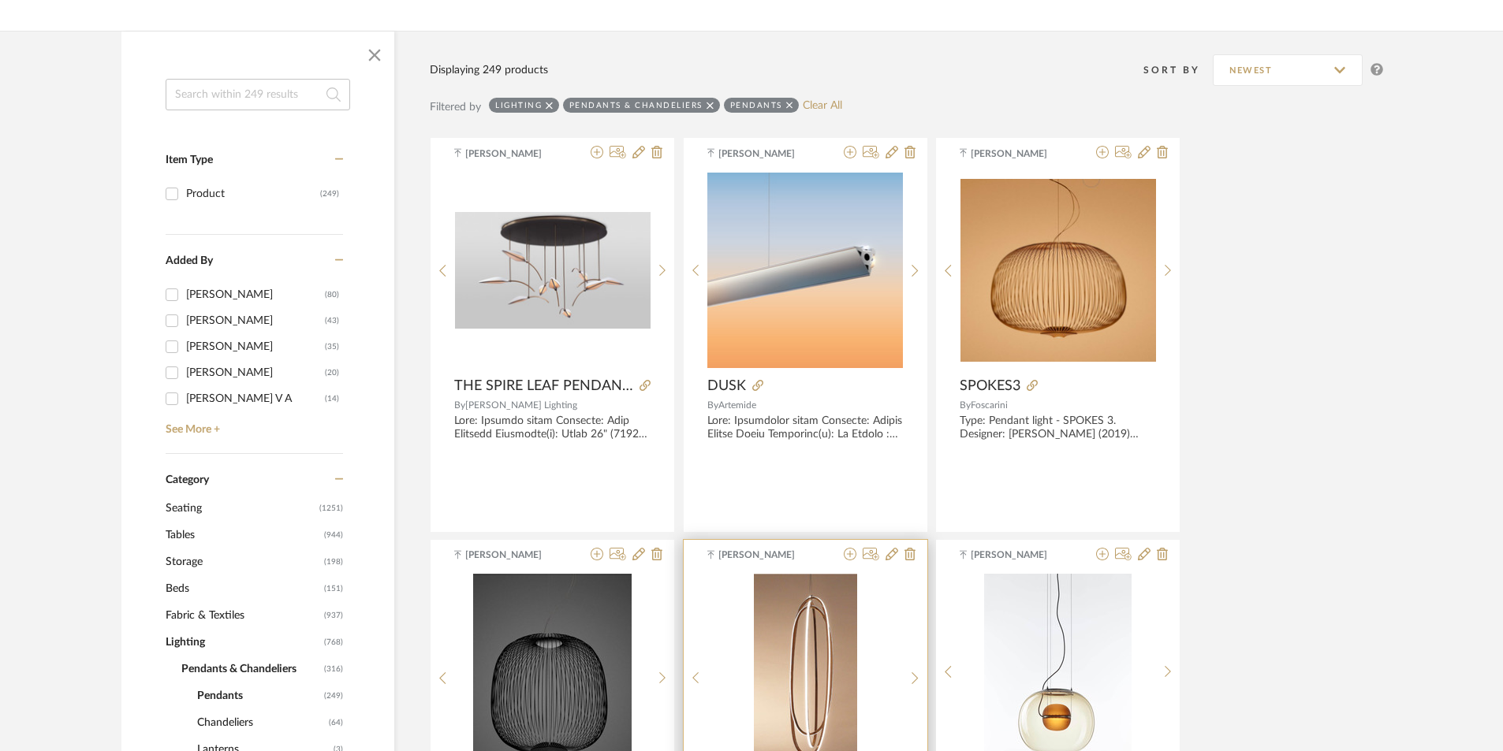
scroll to position [158, 0]
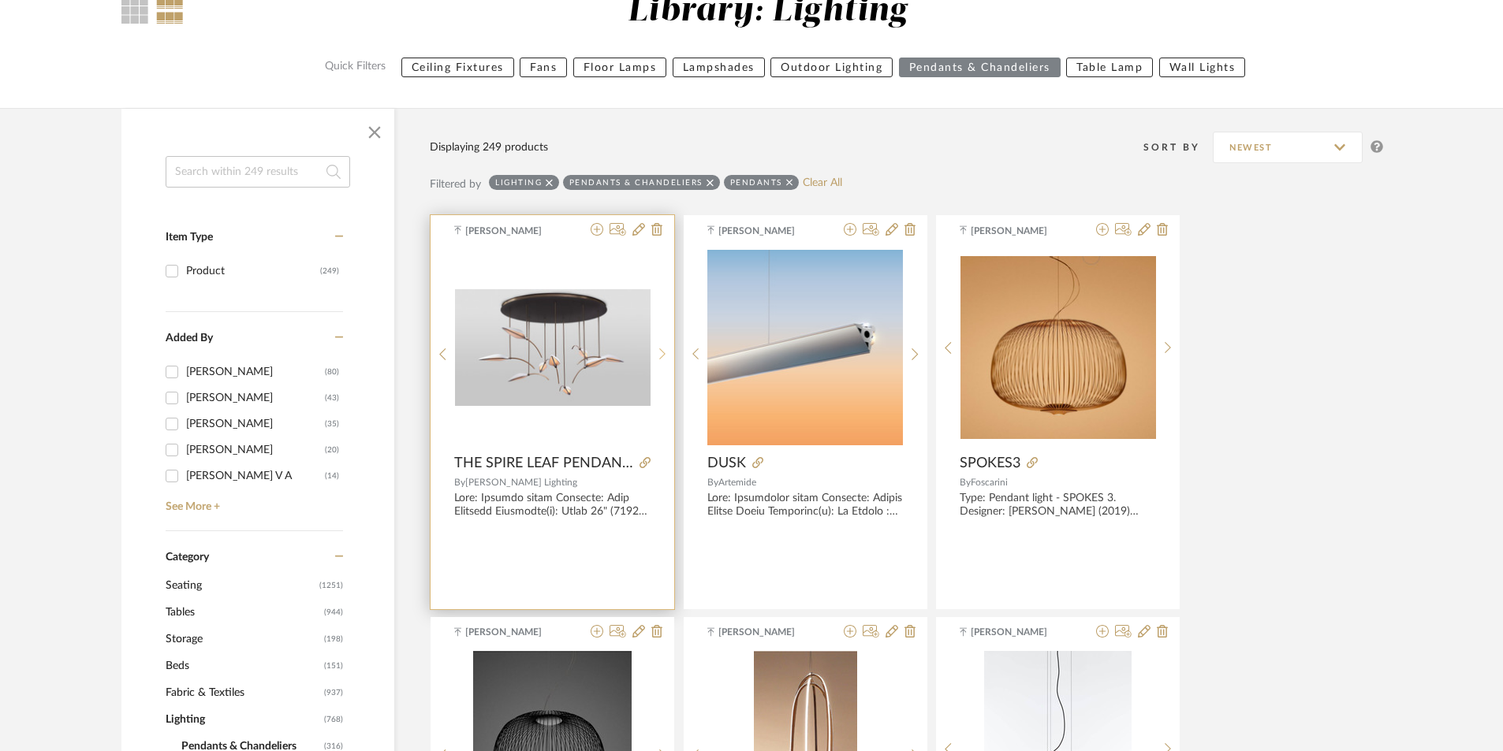
click at [659, 348] on icon at bounding box center [662, 354] width 7 height 13
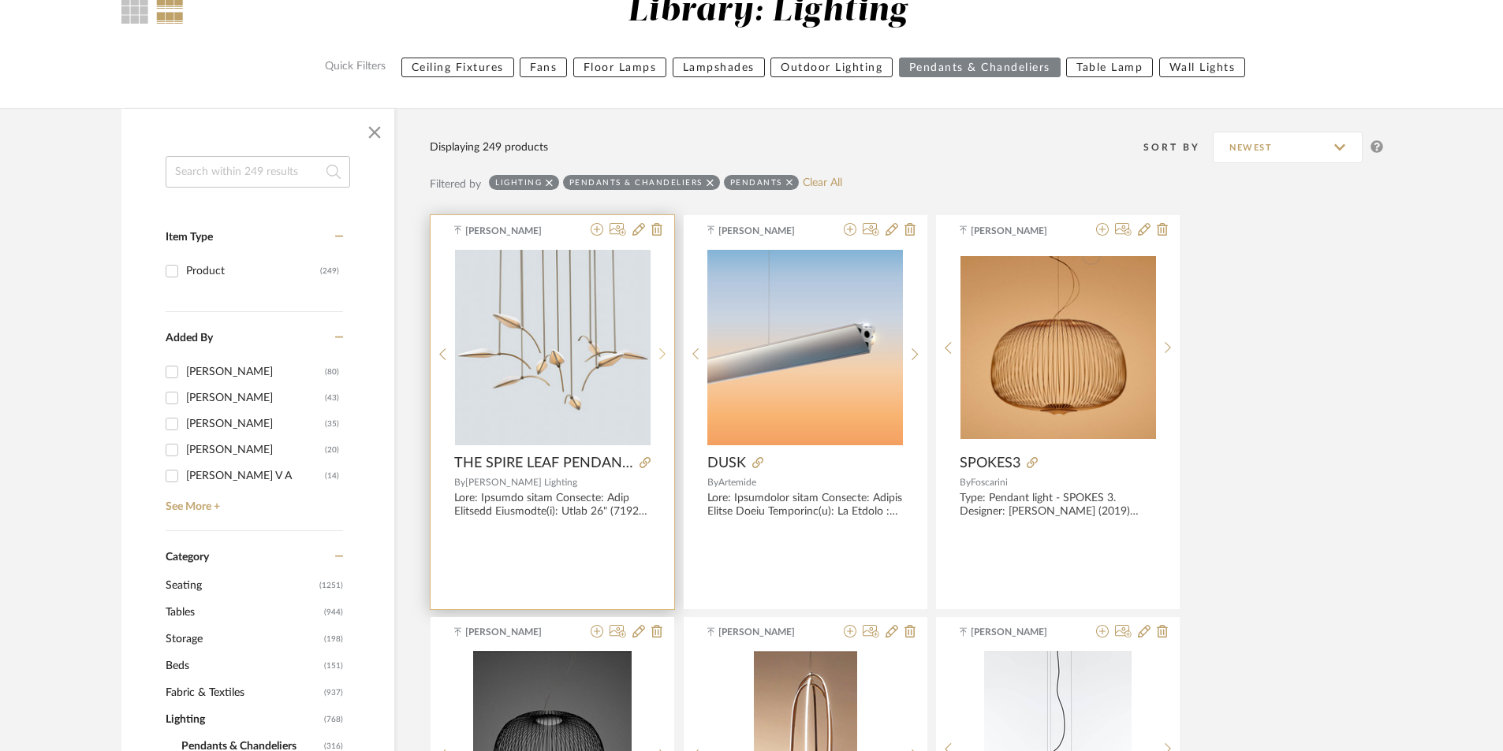
click at [659, 348] on icon at bounding box center [662, 354] width 7 height 13
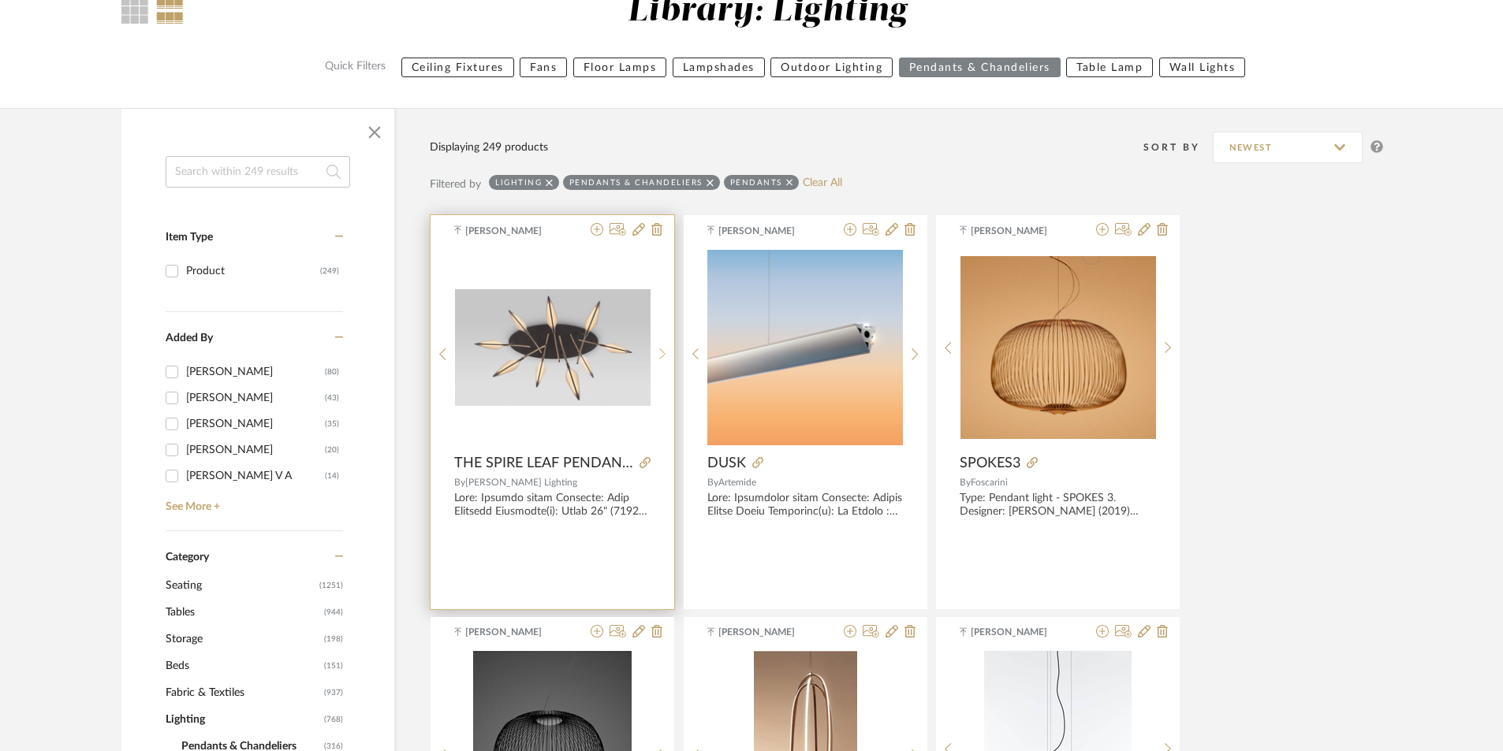
click at [659, 348] on icon at bounding box center [662, 354] width 7 height 13
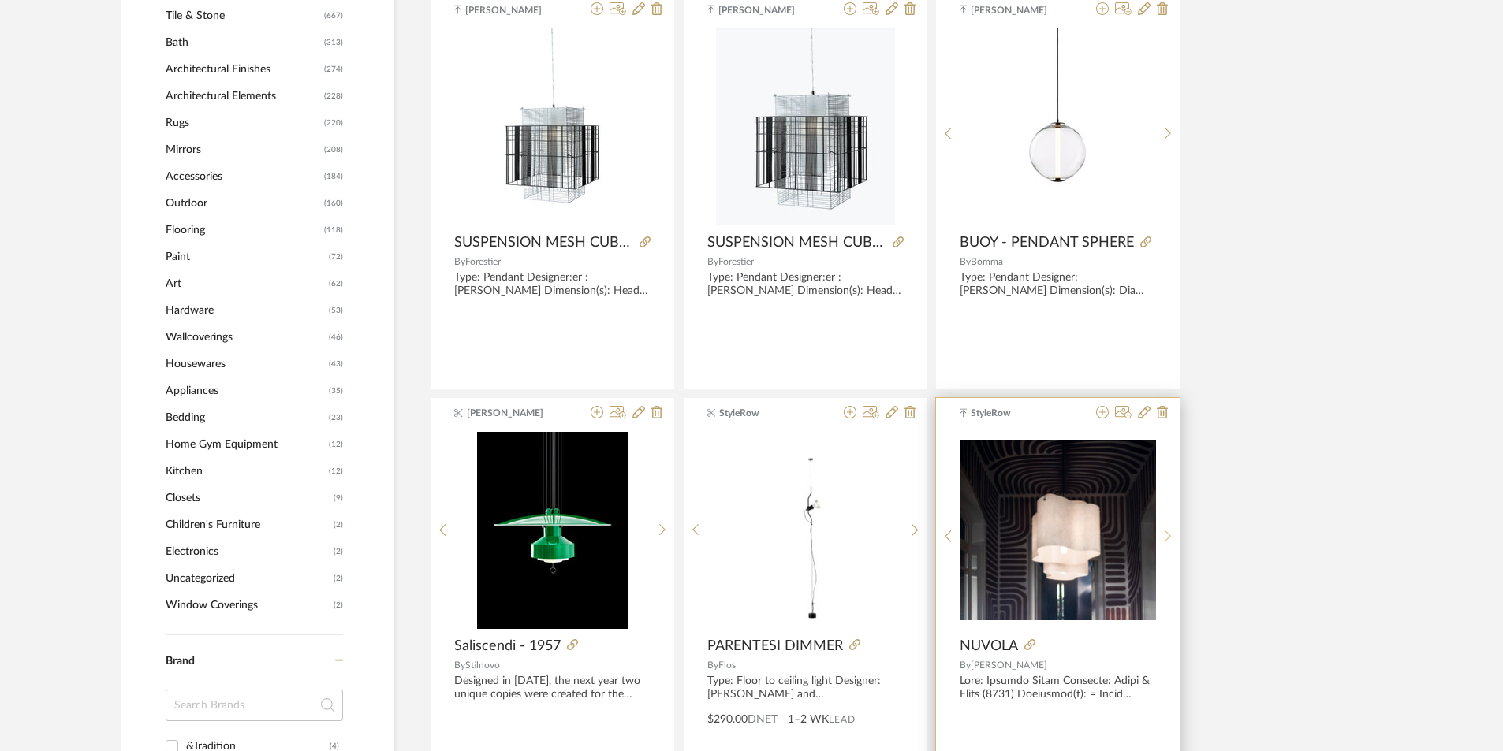
scroll to position [1183, 0]
click at [1169, 535] on icon at bounding box center [1167, 537] width 7 height 13
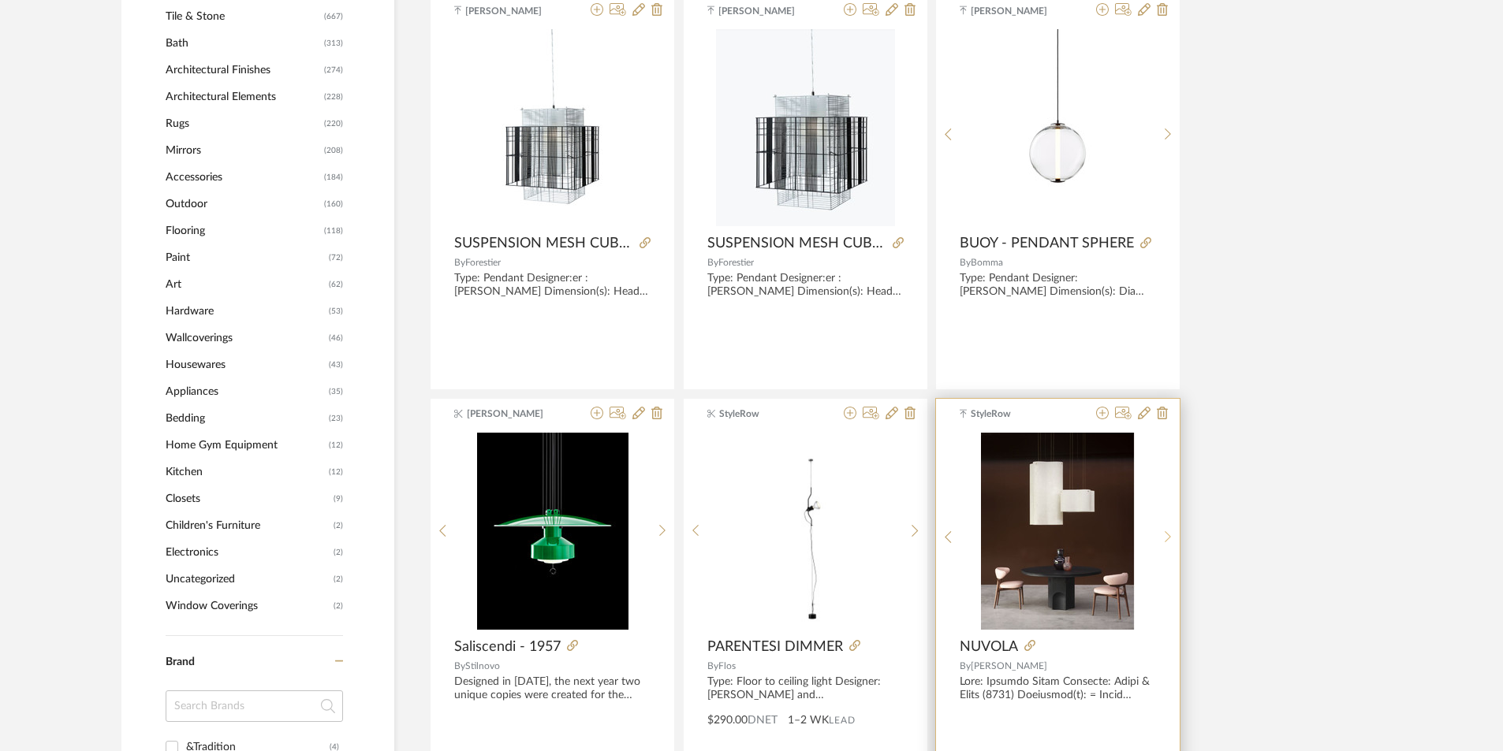
click at [1169, 535] on icon at bounding box center [1167, 537] width 7 height 13
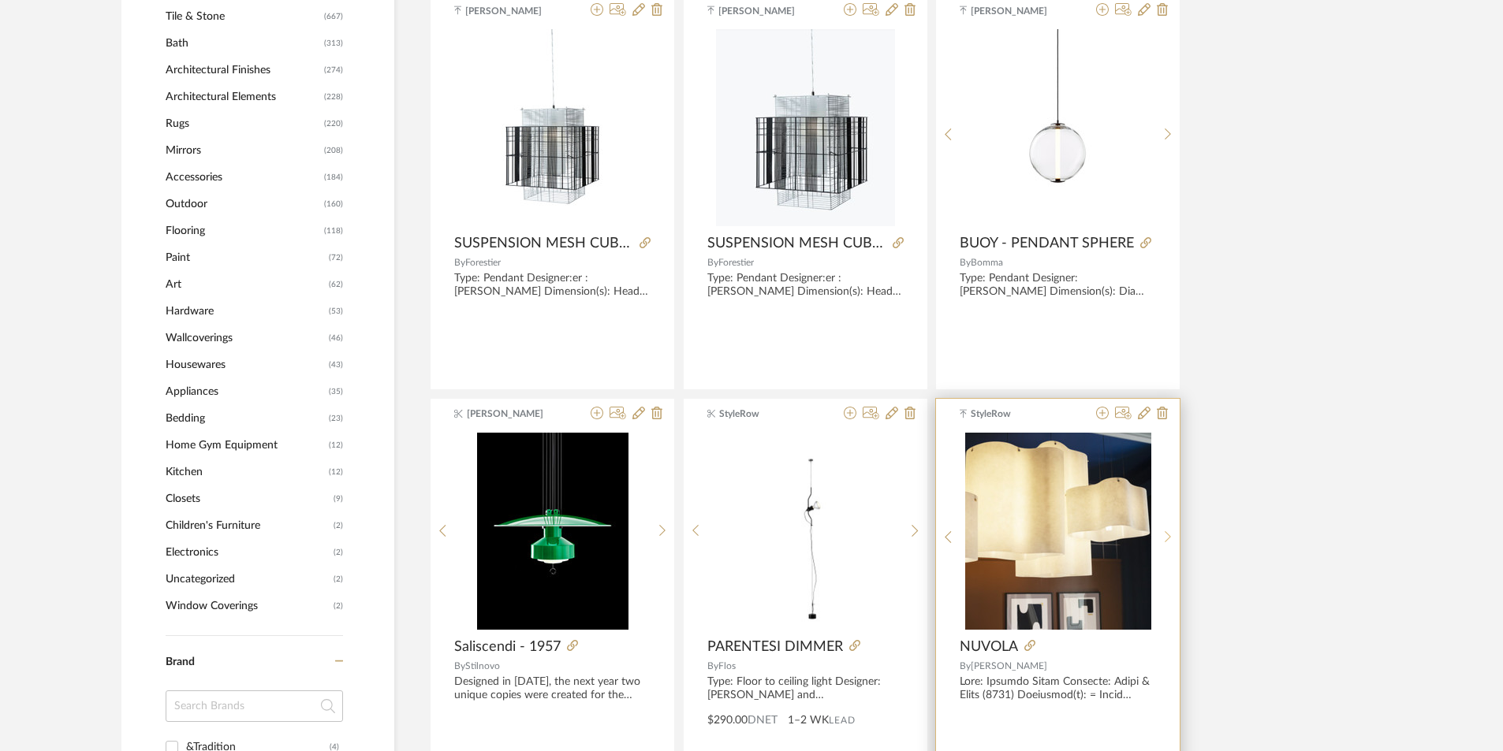
click at [1169, 535] on icon at bounding box center [1167, 537] width 7 height 13
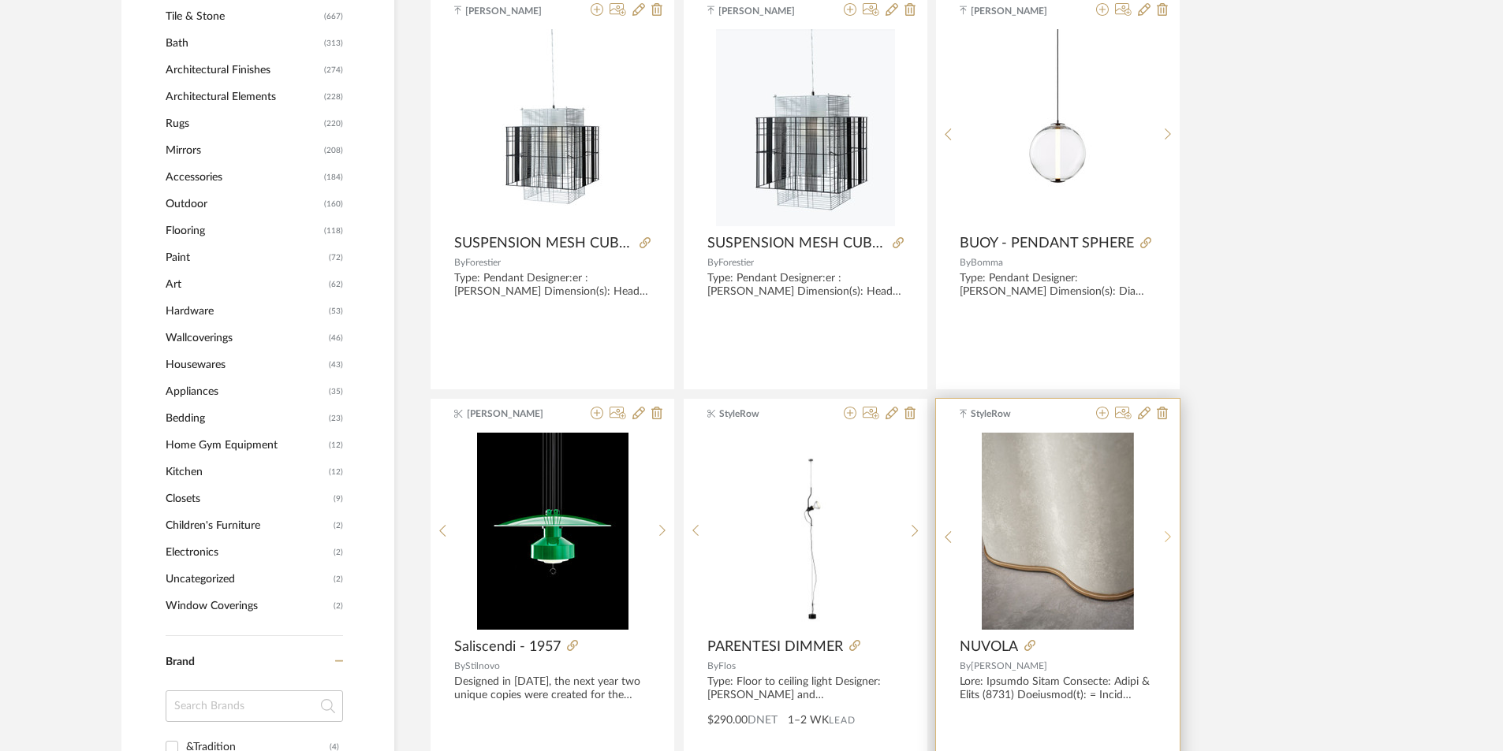
click at [1169, 535] on icon at bounding box center [1167, 537] width 7 height 13
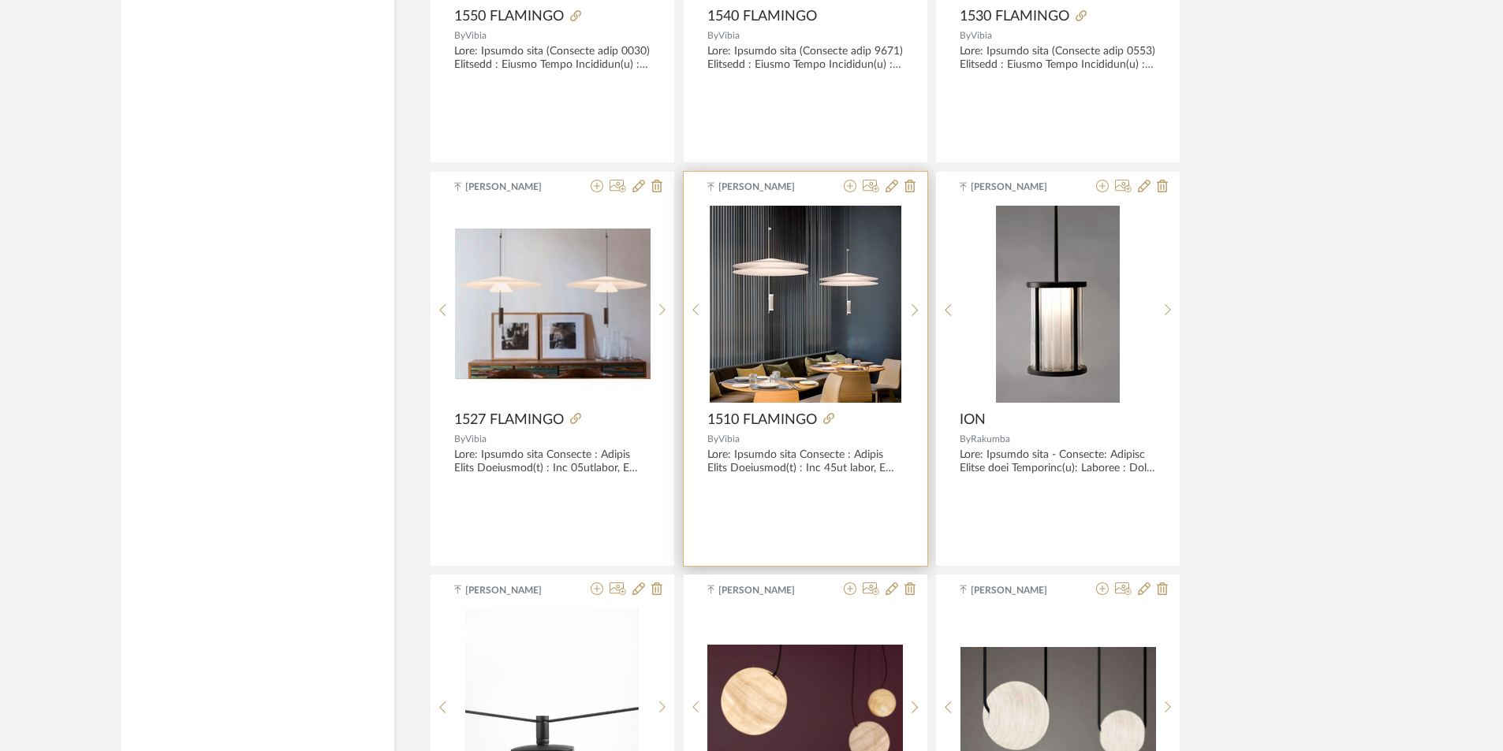
scroll to position [3233, 0]
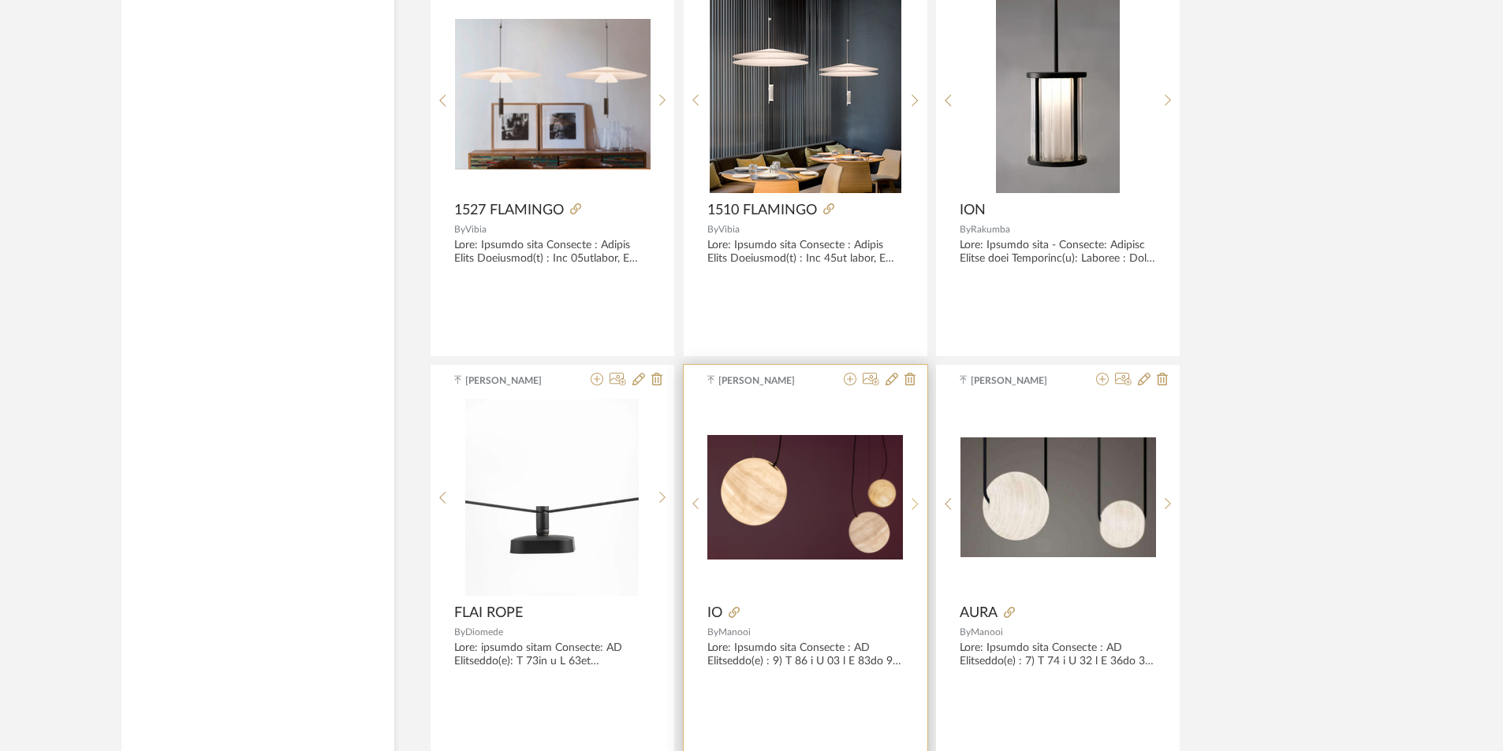
click at [920, 504] on sr-next-btn at bounding box center [915, 503] width 24 height 13
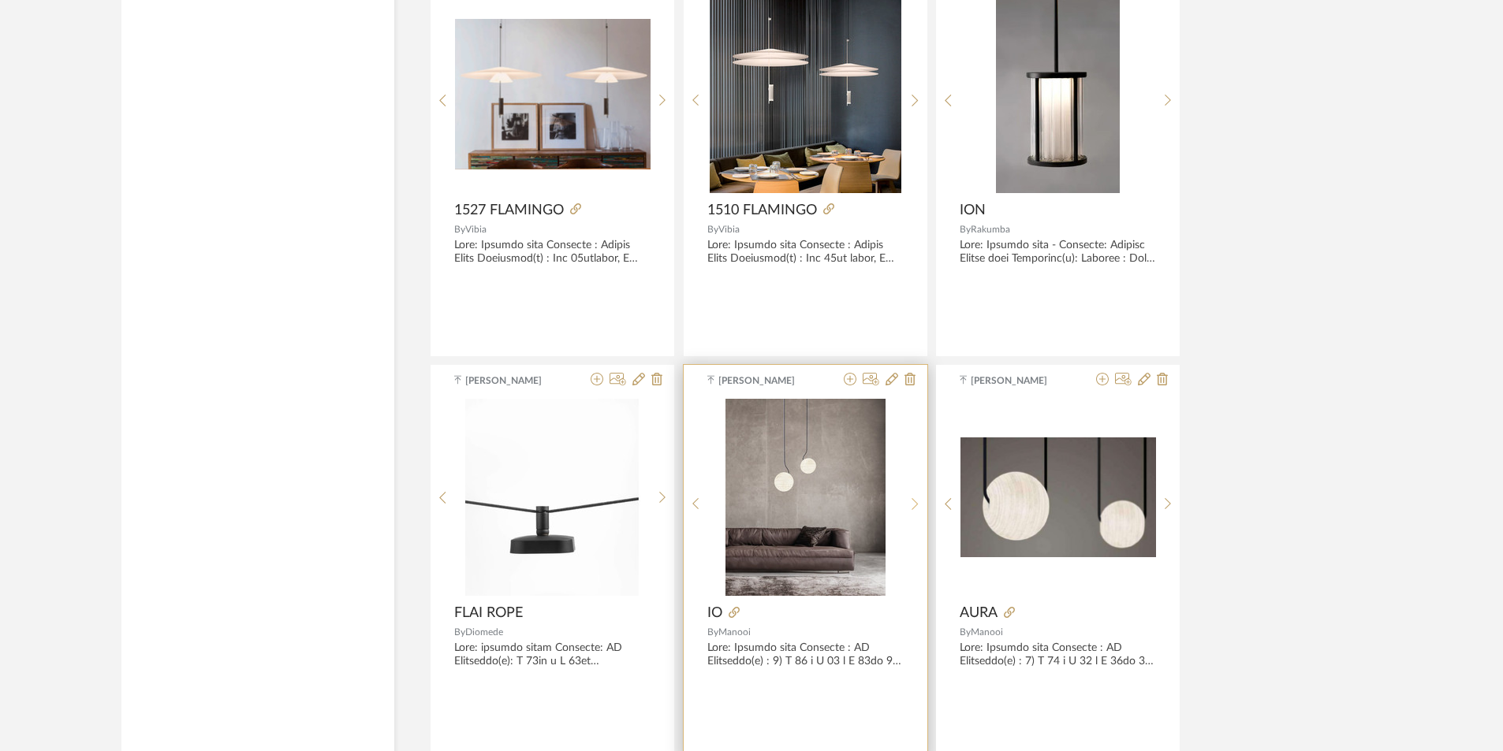
click at [920, 504] on sr-next-btn at bounding box center [915, 503] width 24 height 13
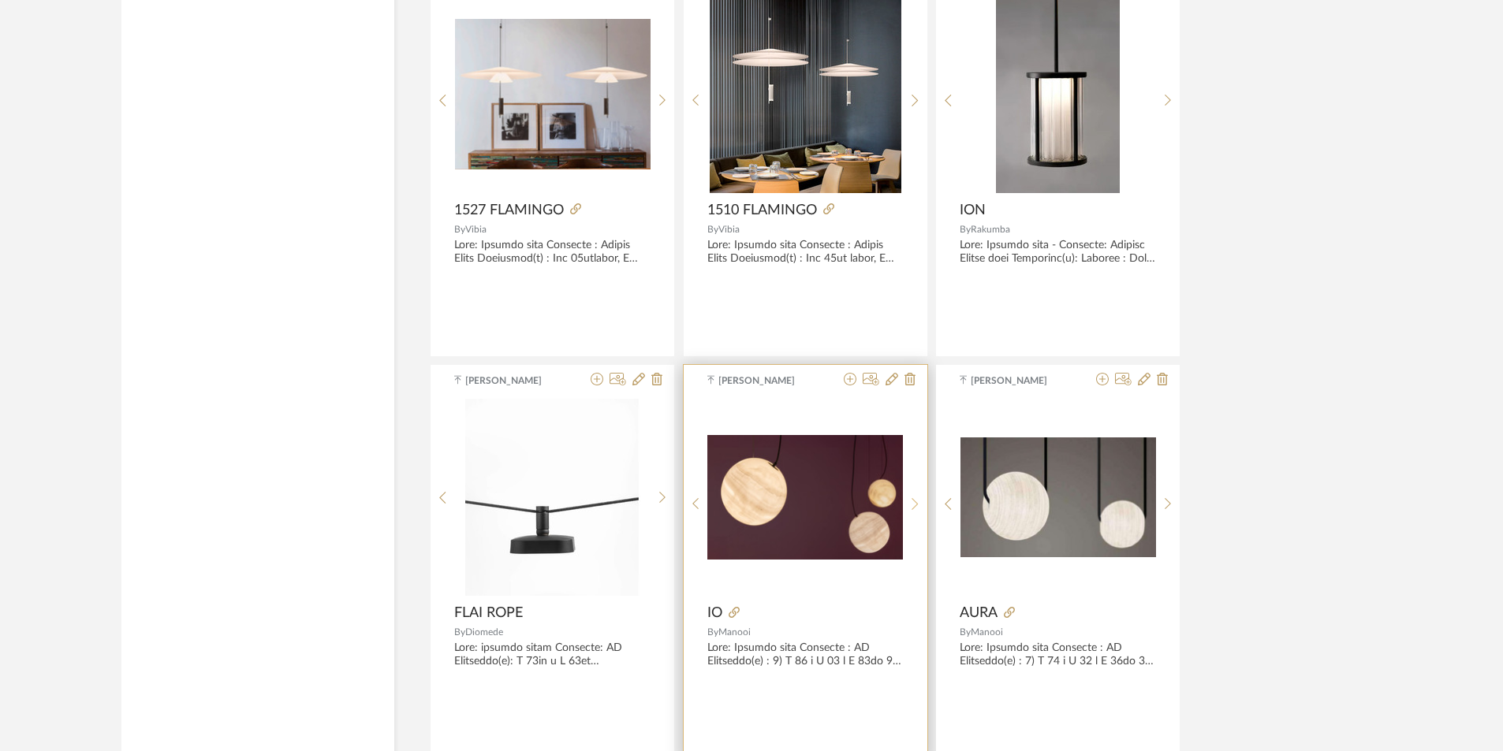
click at [920, 504] on sr-next-btn at bounding box center [915, 503] width 24 height 13
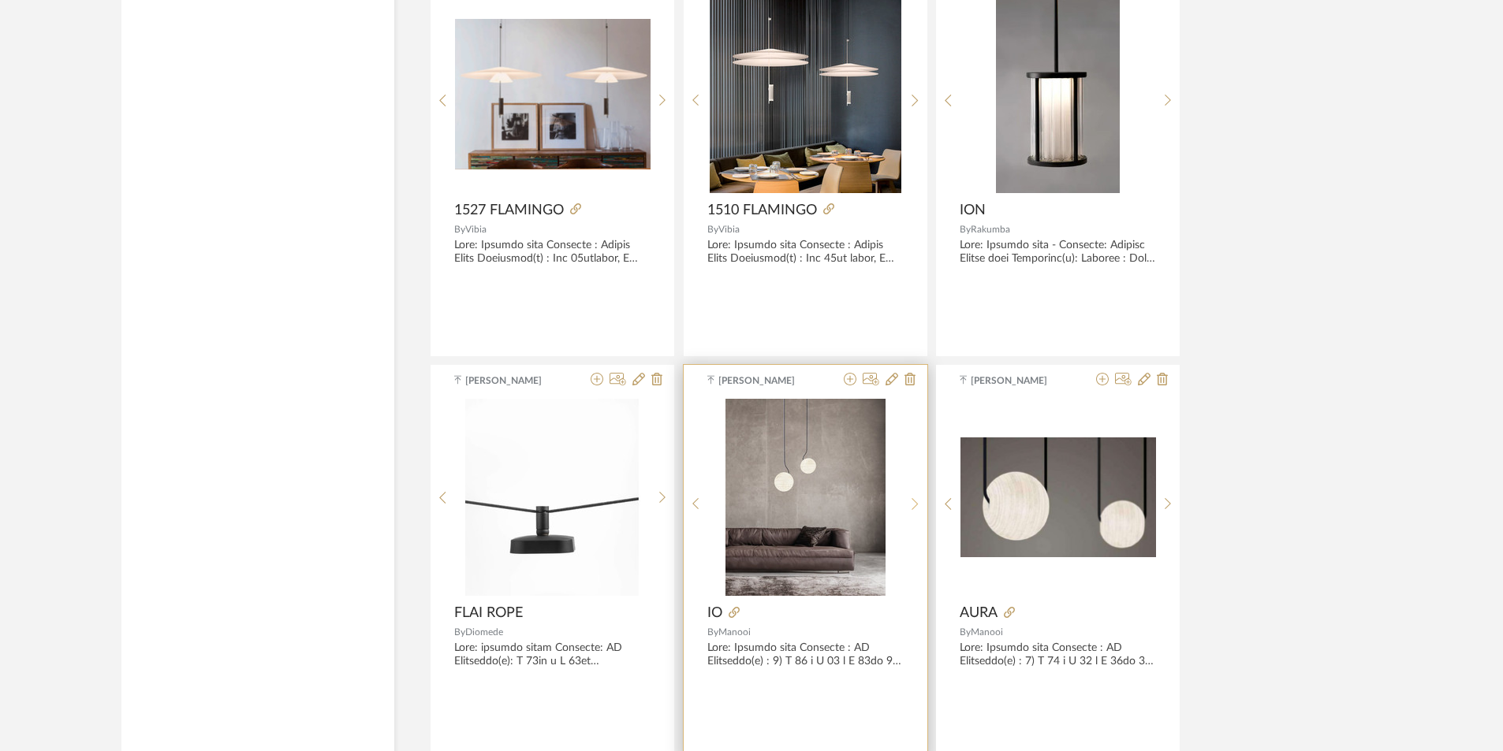
click at [920, 501] on sr-next-btn at bounding box center [915, 503] width 24 height 13
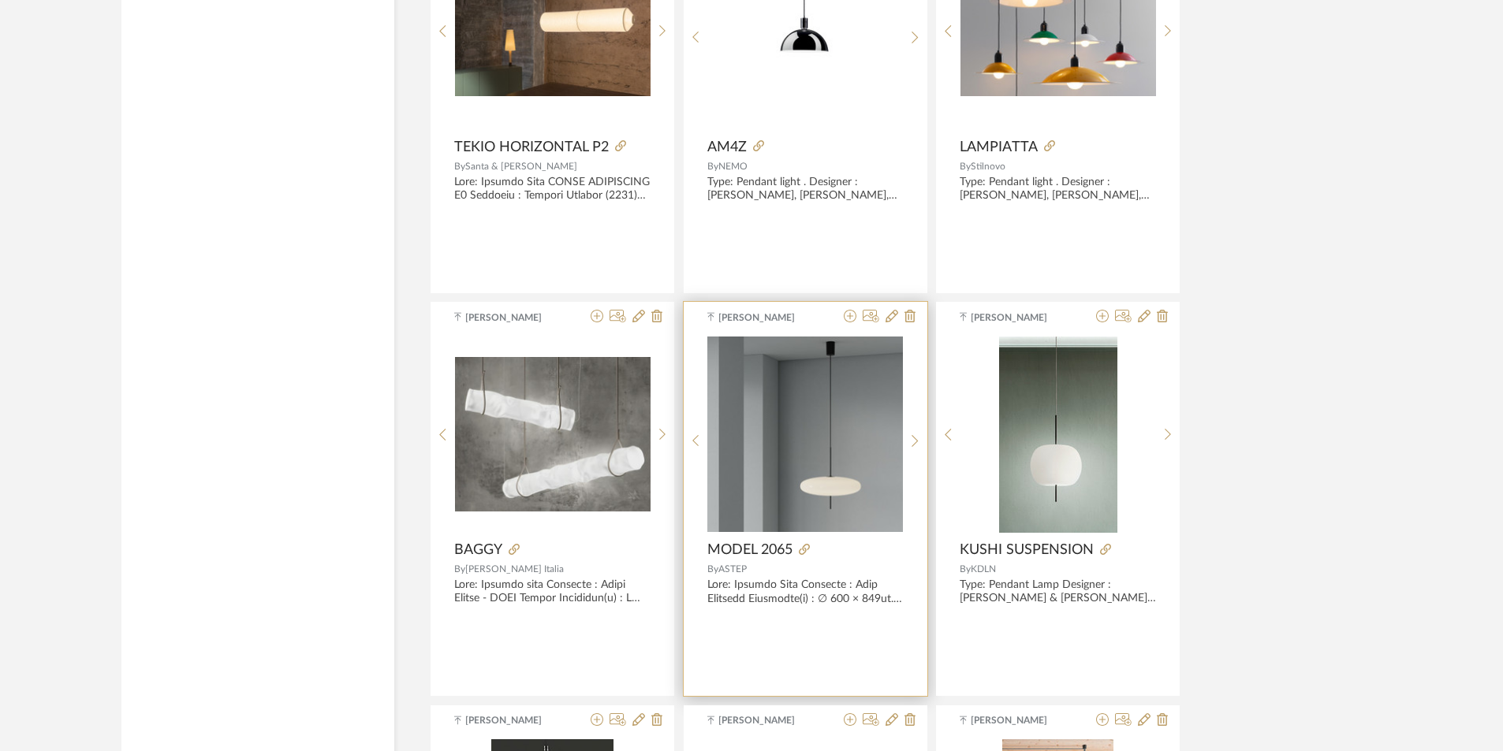
scroll to position [4179, 0]
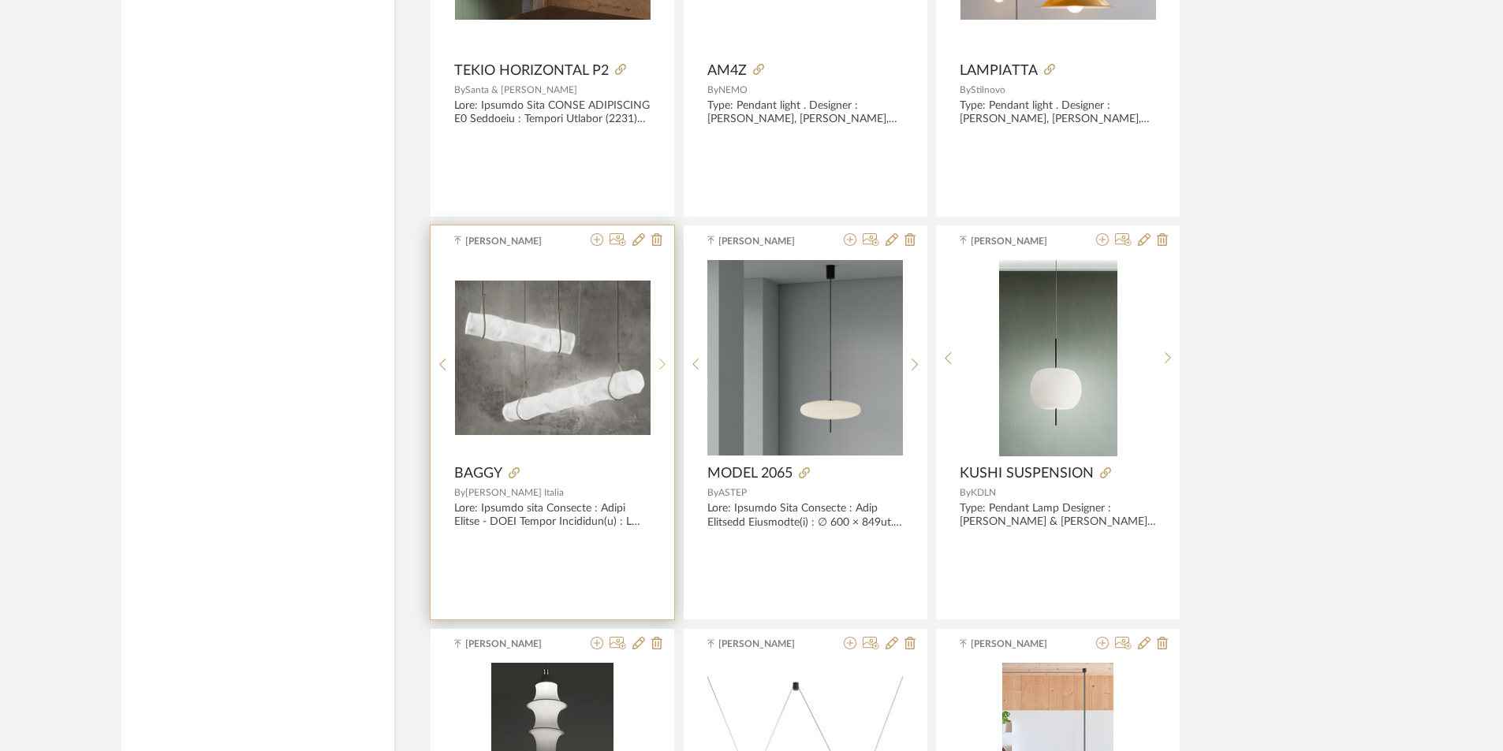
click at [654, 363] on sr-next-btn at bounding box center [662, 364] width 24 height 13
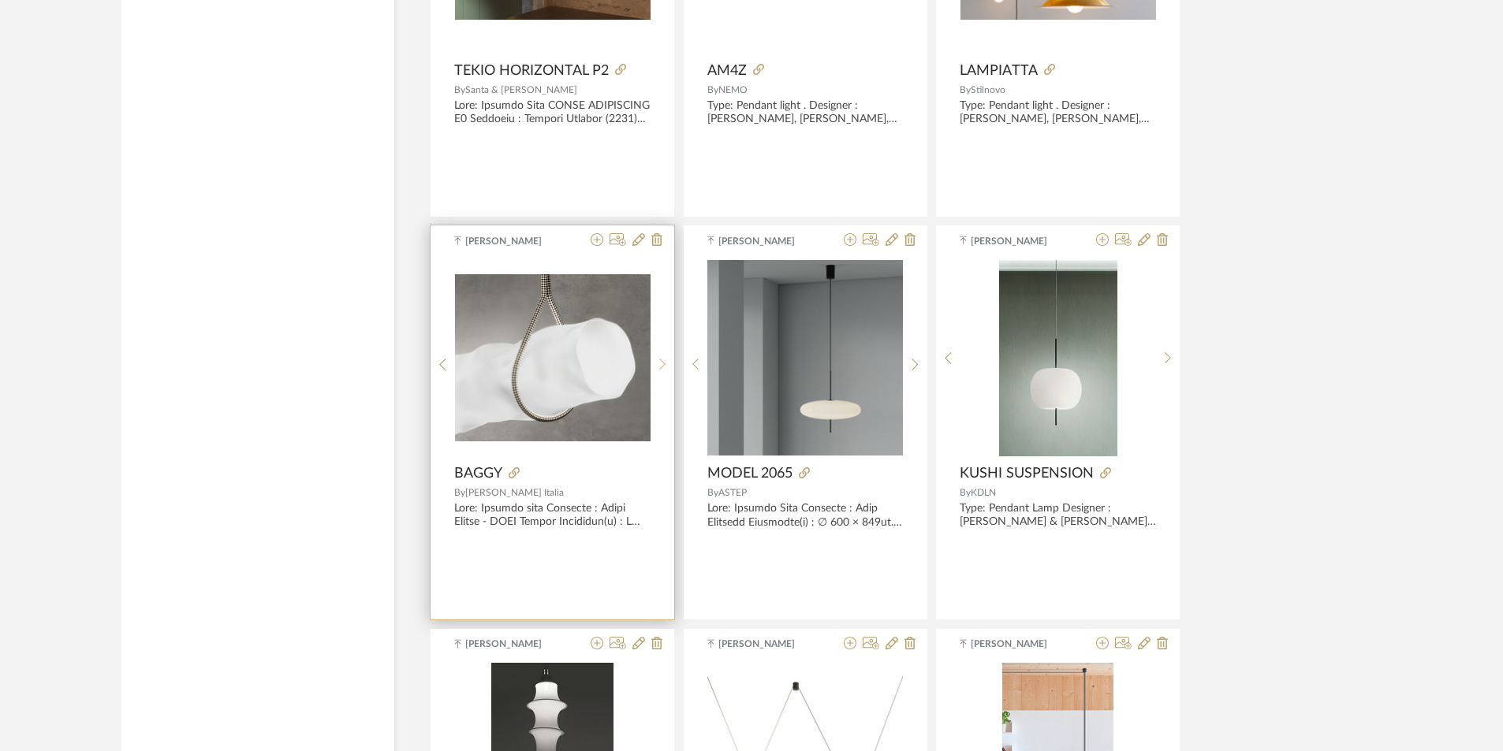
click at [654, 363] on sr-next-btn at bounding box center [662, 364] width 24 height 13
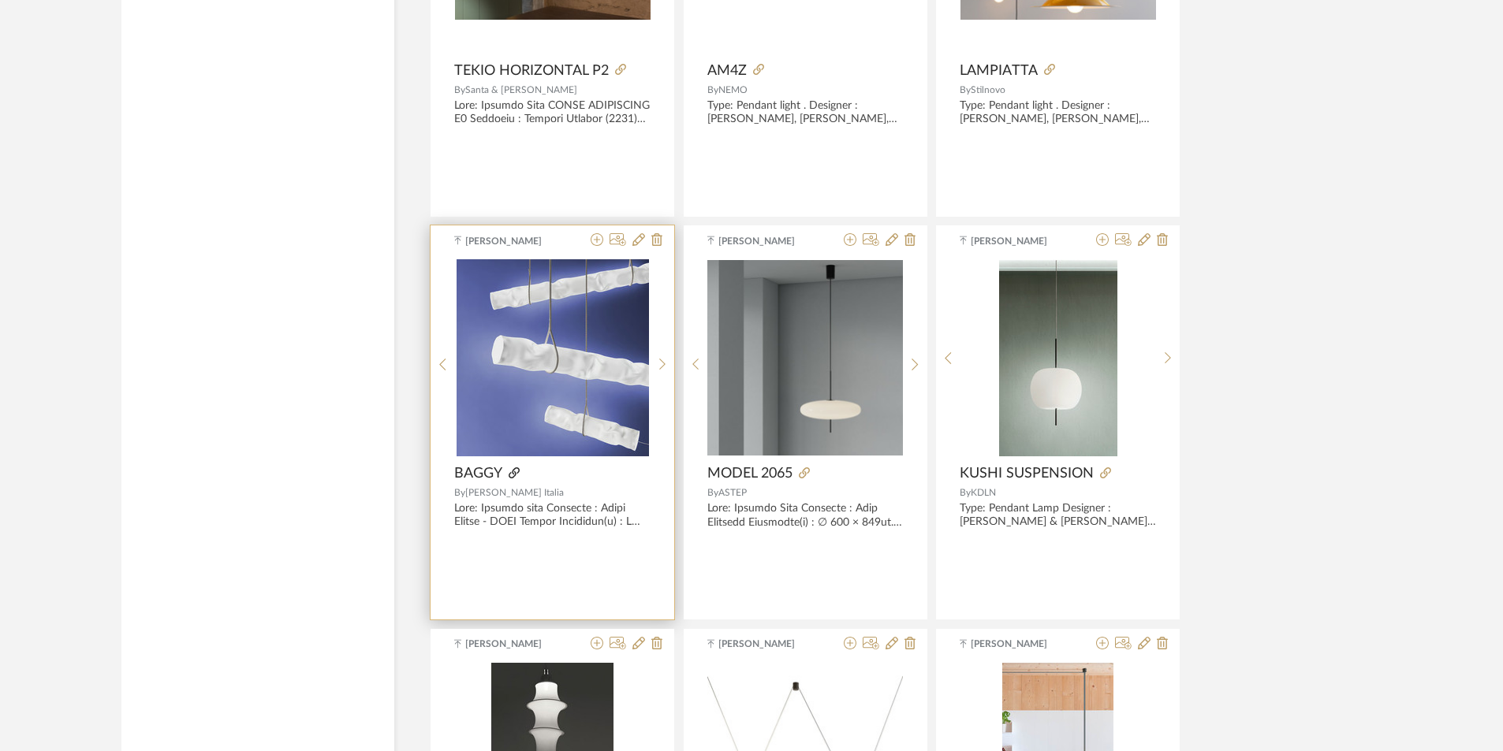
click at [517, 468] on icon at bounding box center [514, 473] width 11 height 11
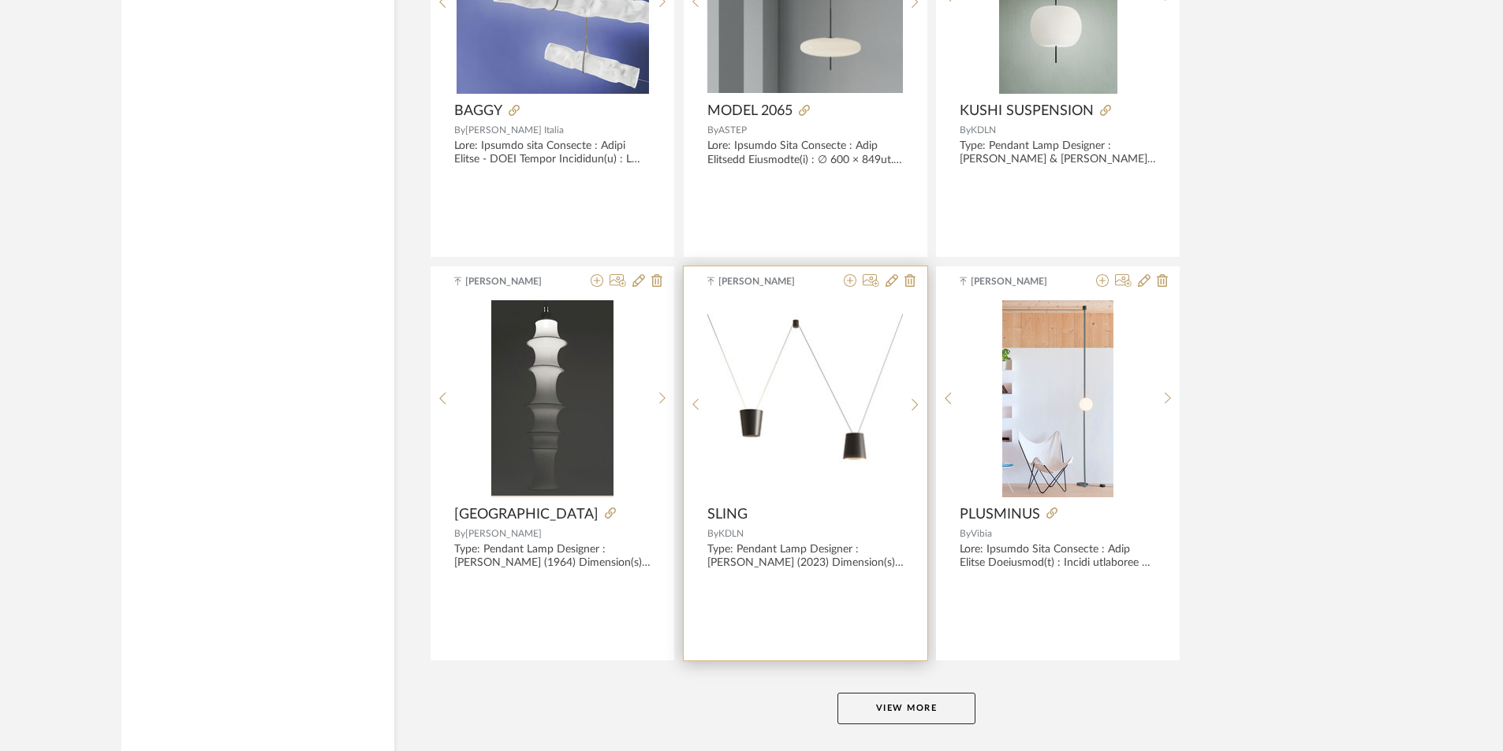
scroll to position [4619, 0]
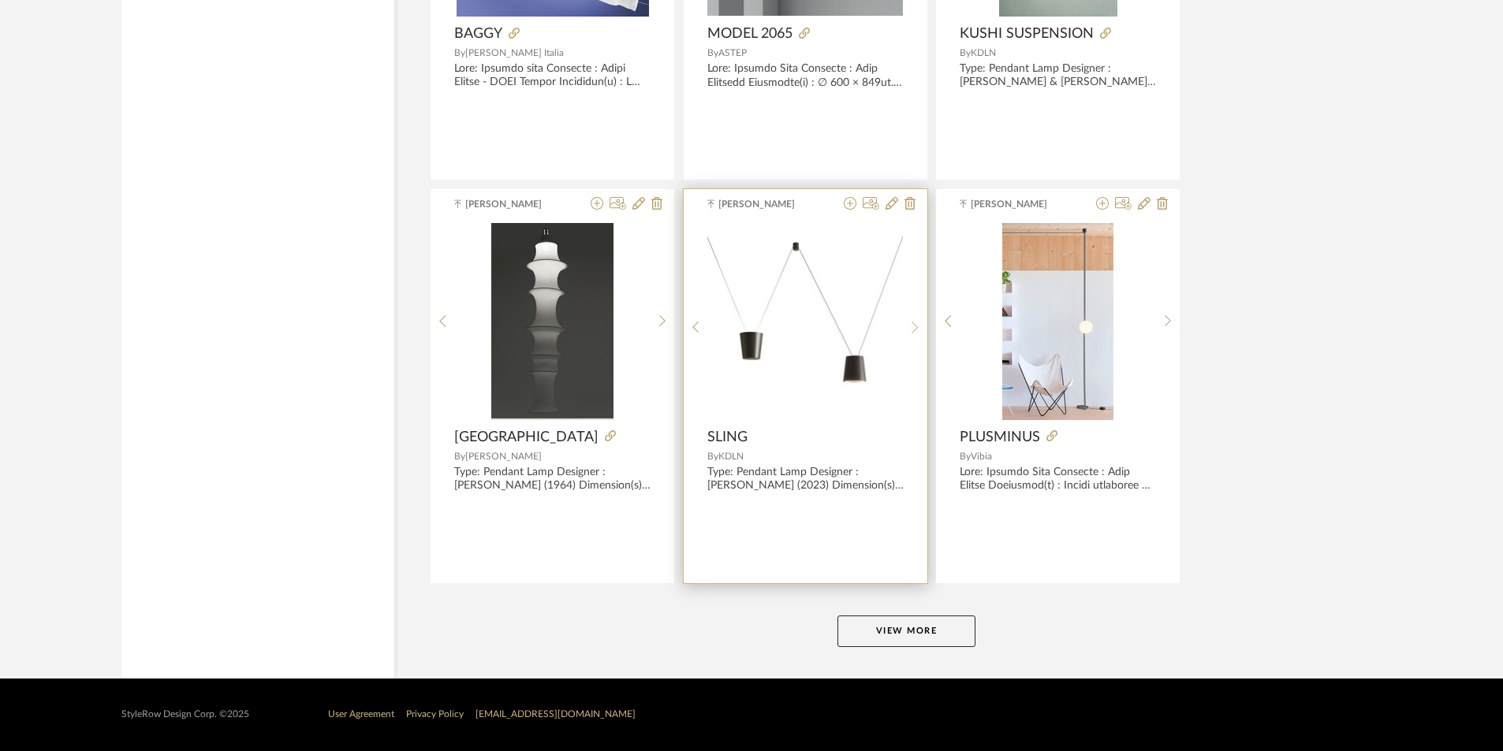
click at [906, 326] on sr-next-btn at bounding box center [915, 327] width 24 height 13
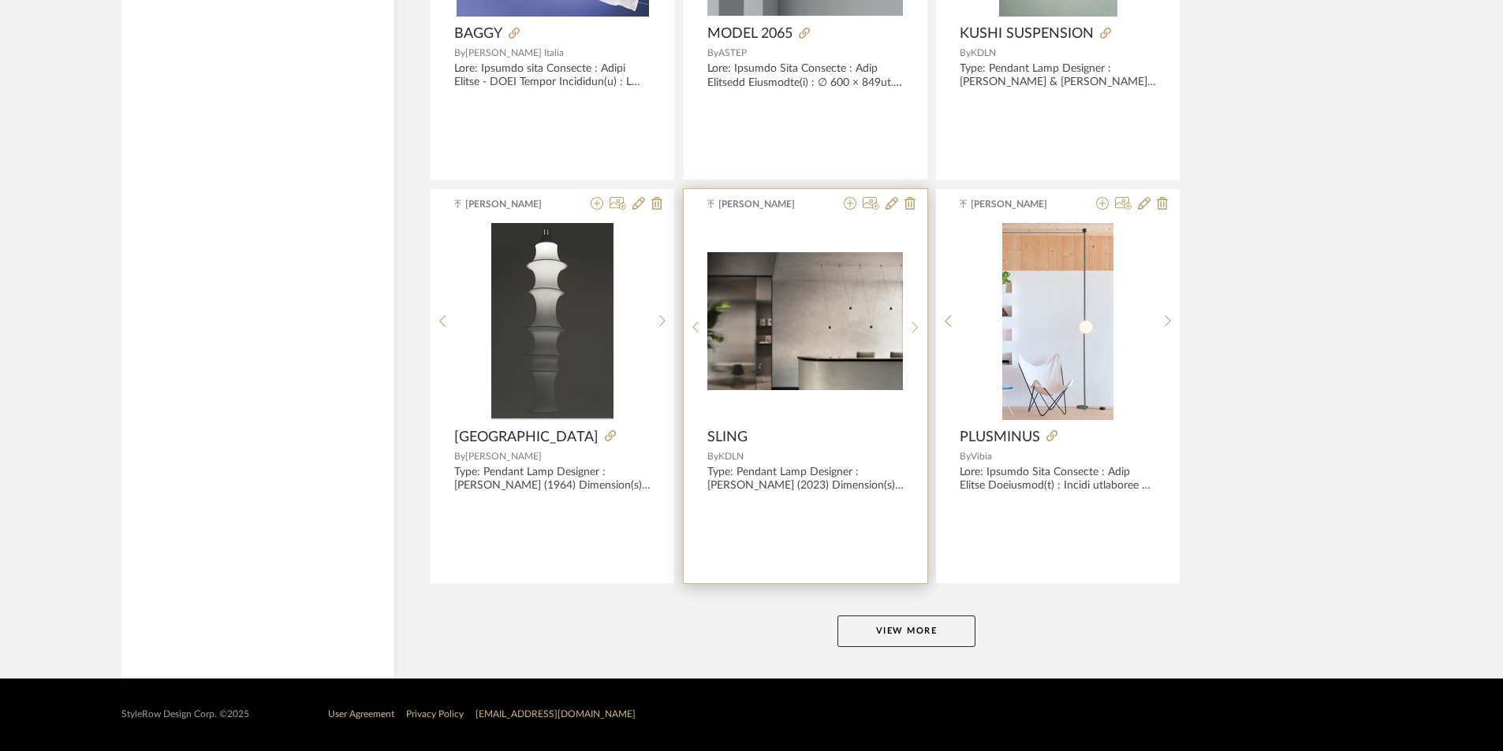
click at [906, 326] on sr-next-btn at bounding box center [915, 327] width 24 height 13
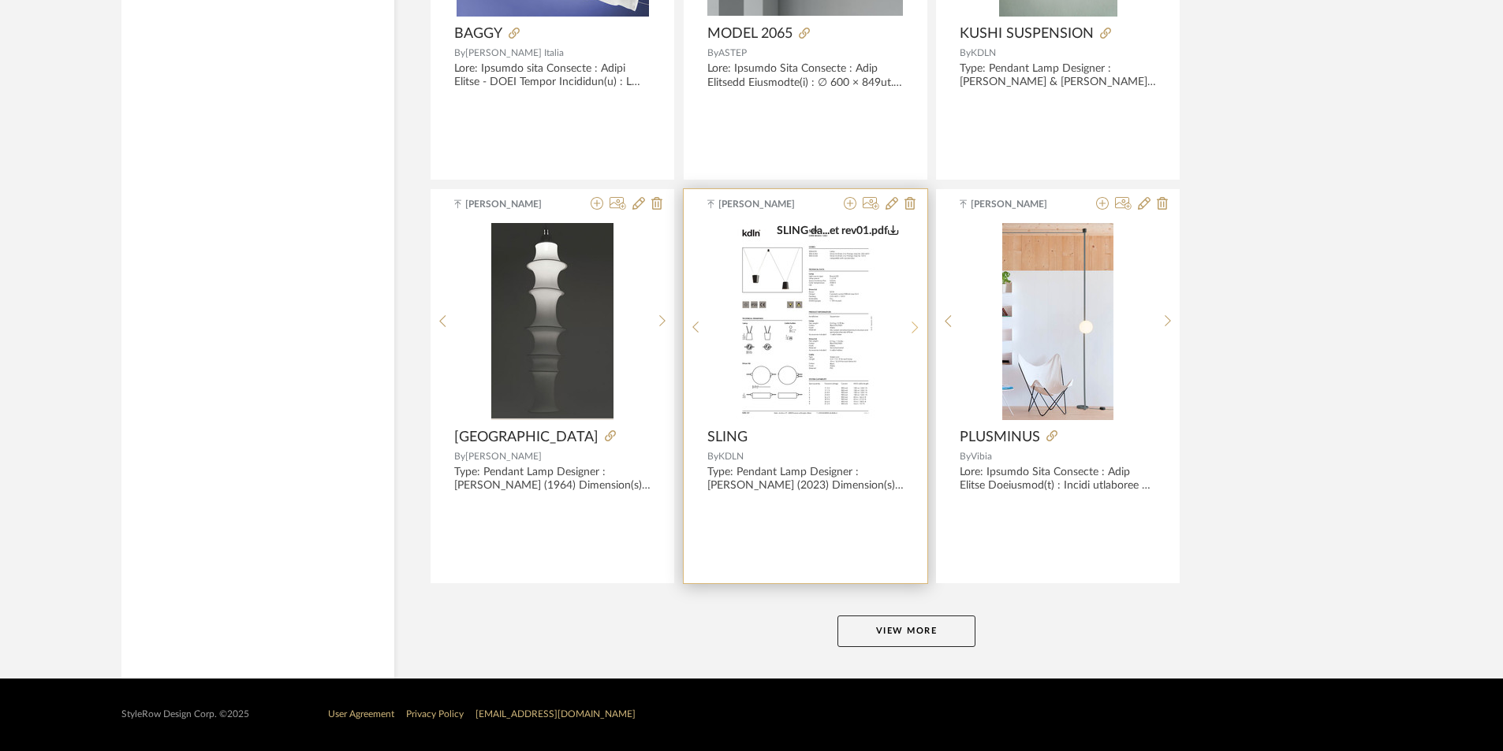
click at [906, 326] on sr-next-btn at bounding box center [915, 327] width 24 height 13
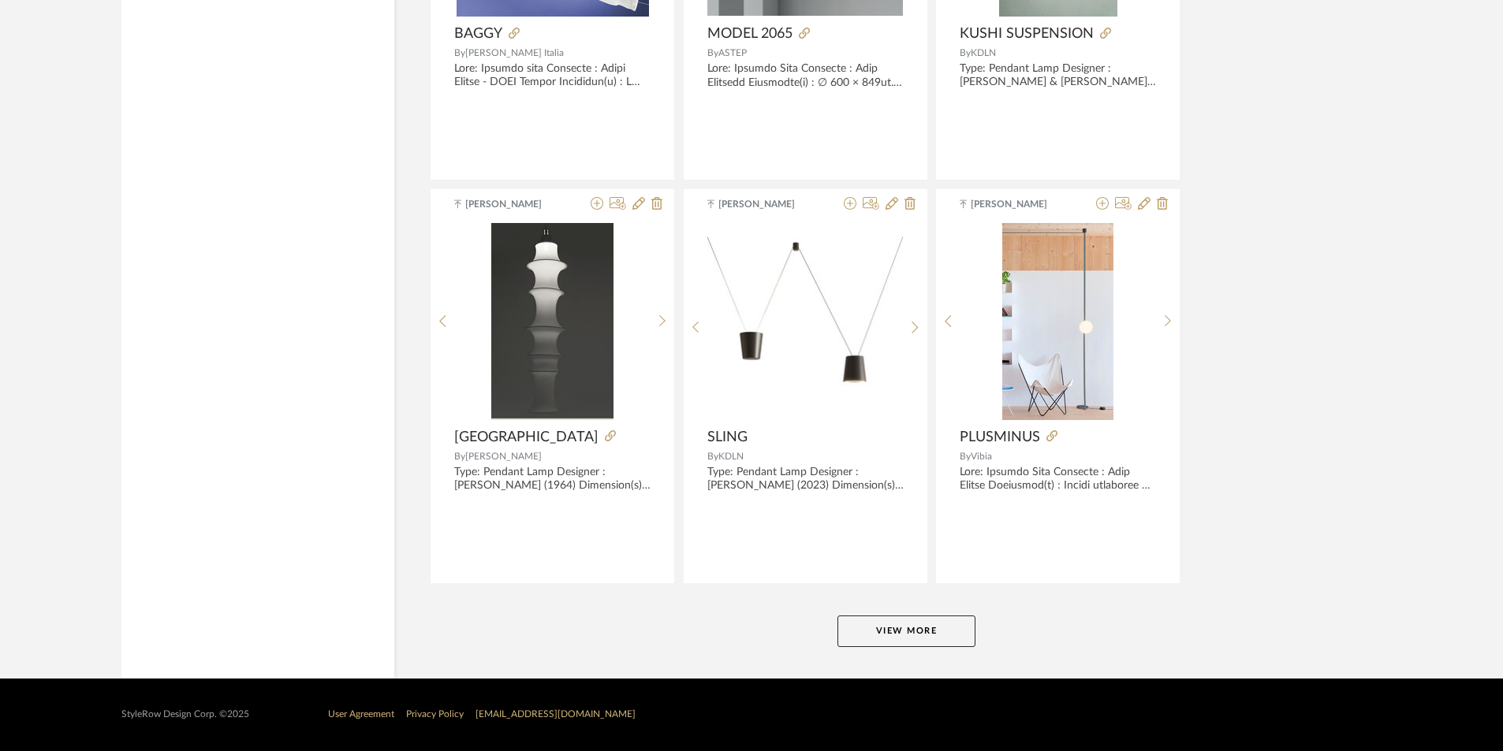
click at [858, 629] on button "View More" at bounding box center [906, 632] width 138 height 32
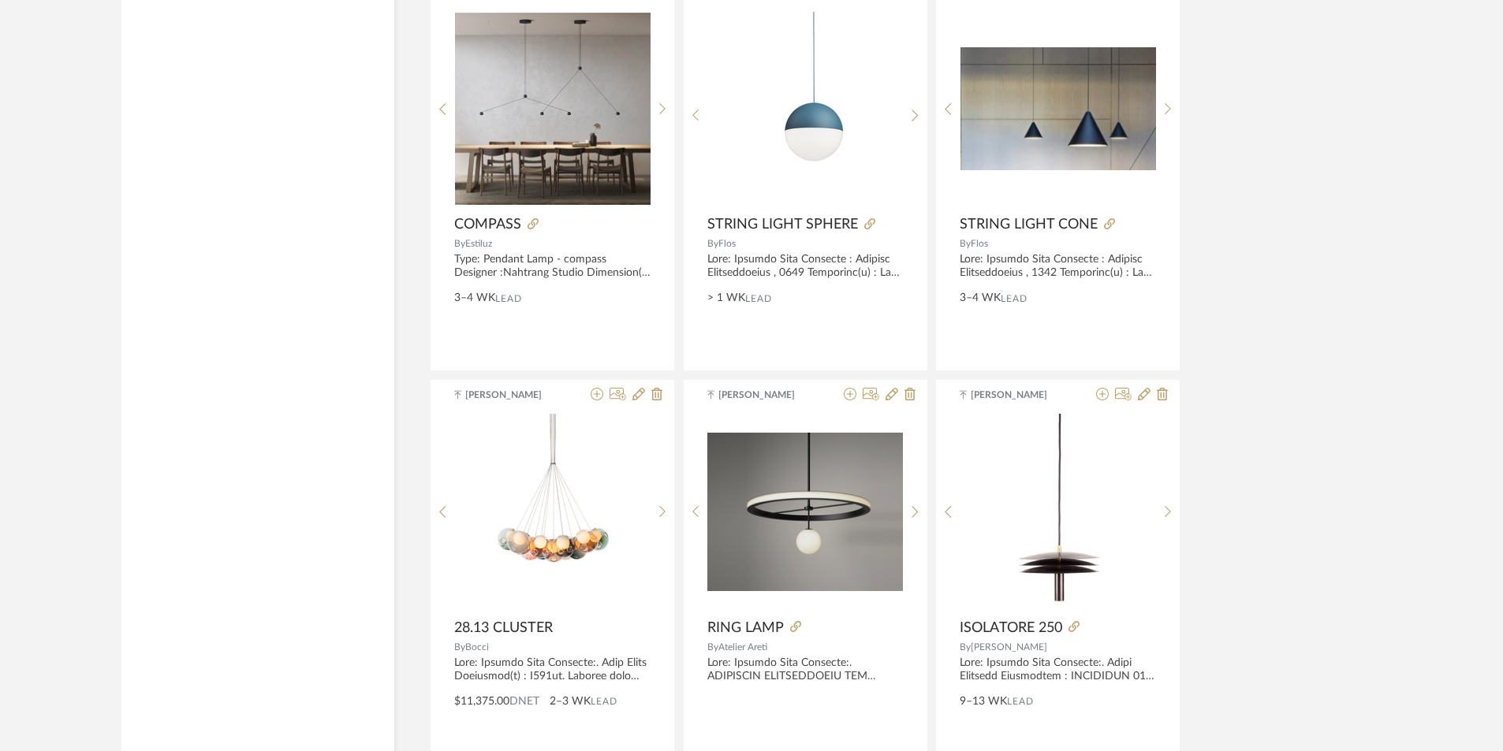
scroll to position [5265, 0]
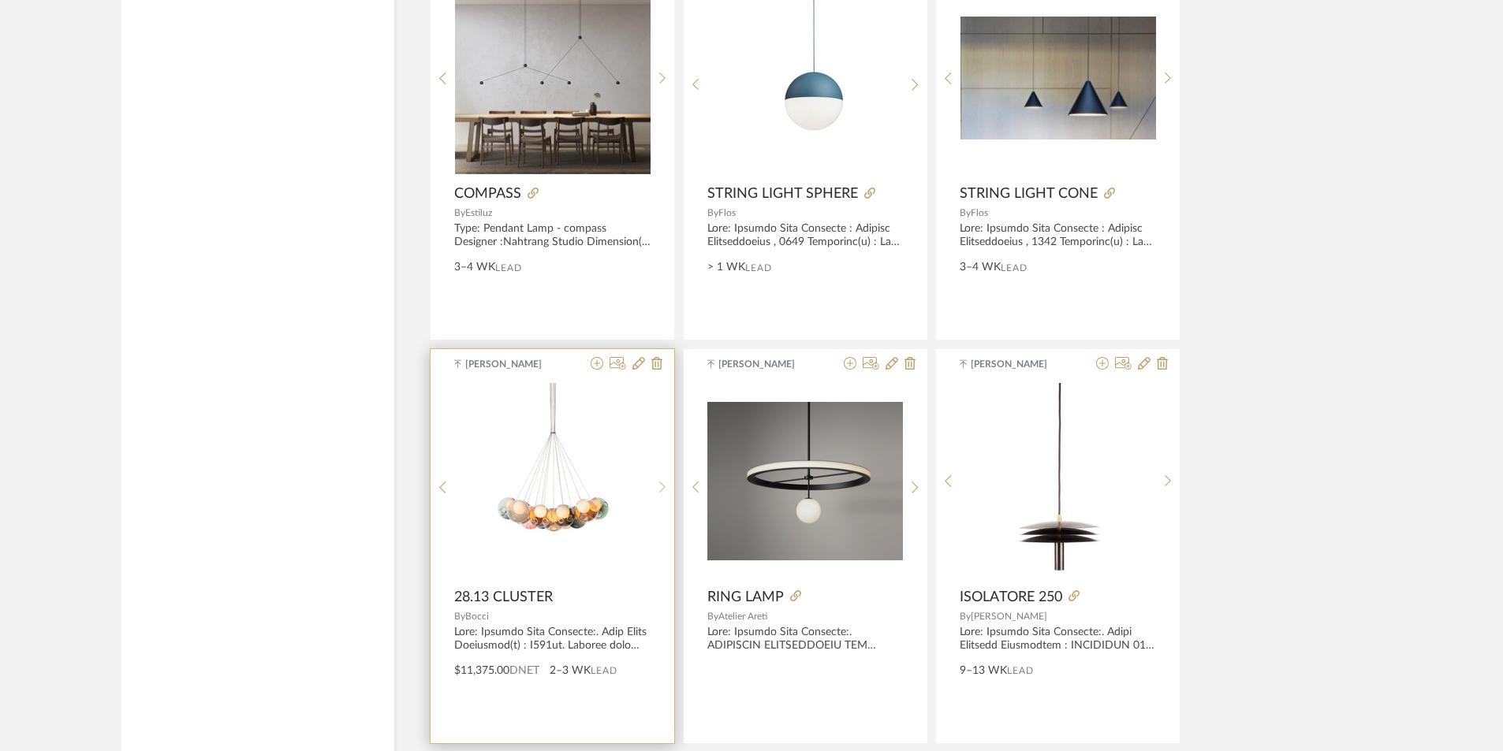
click at [658, 481] on sr-next-btn at bounding box center [662, 487] width 24 height 13
click at [658, 476] on div at bounding box center [662, 488] width 24 height 210
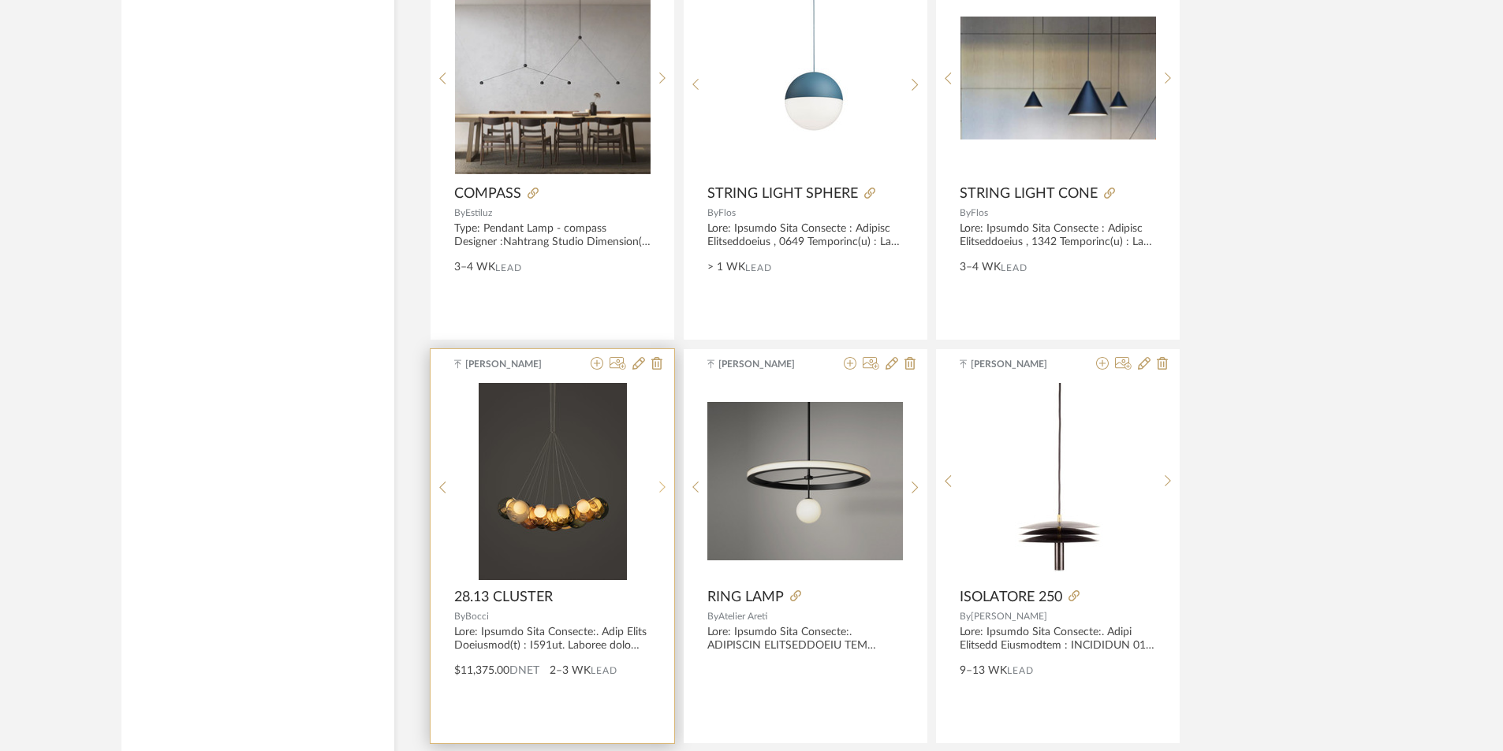
click at [658, 476] on div at bounding box center [662, 488] width 24 height 210
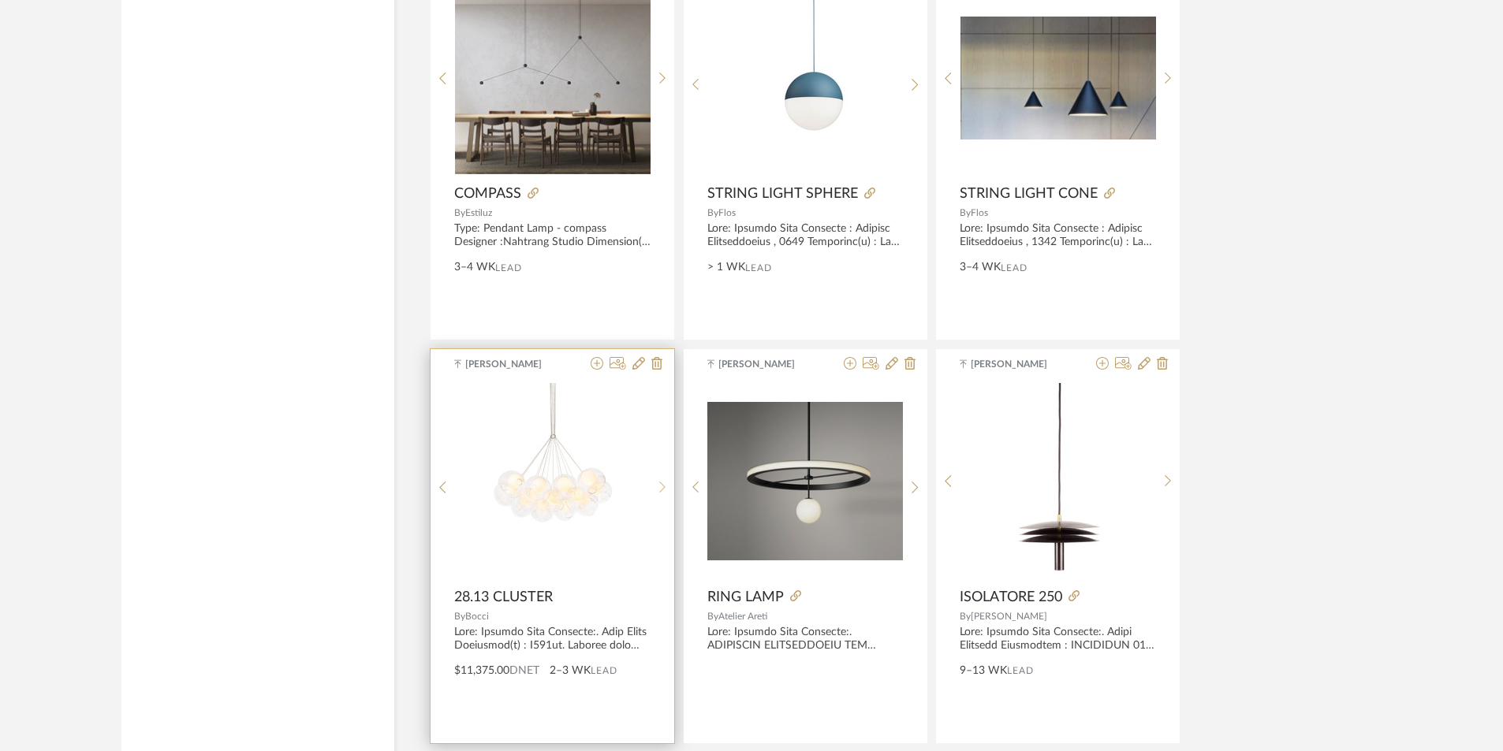
click at [658, 476] on div at bounding box center [662, 488] width 24 height 210
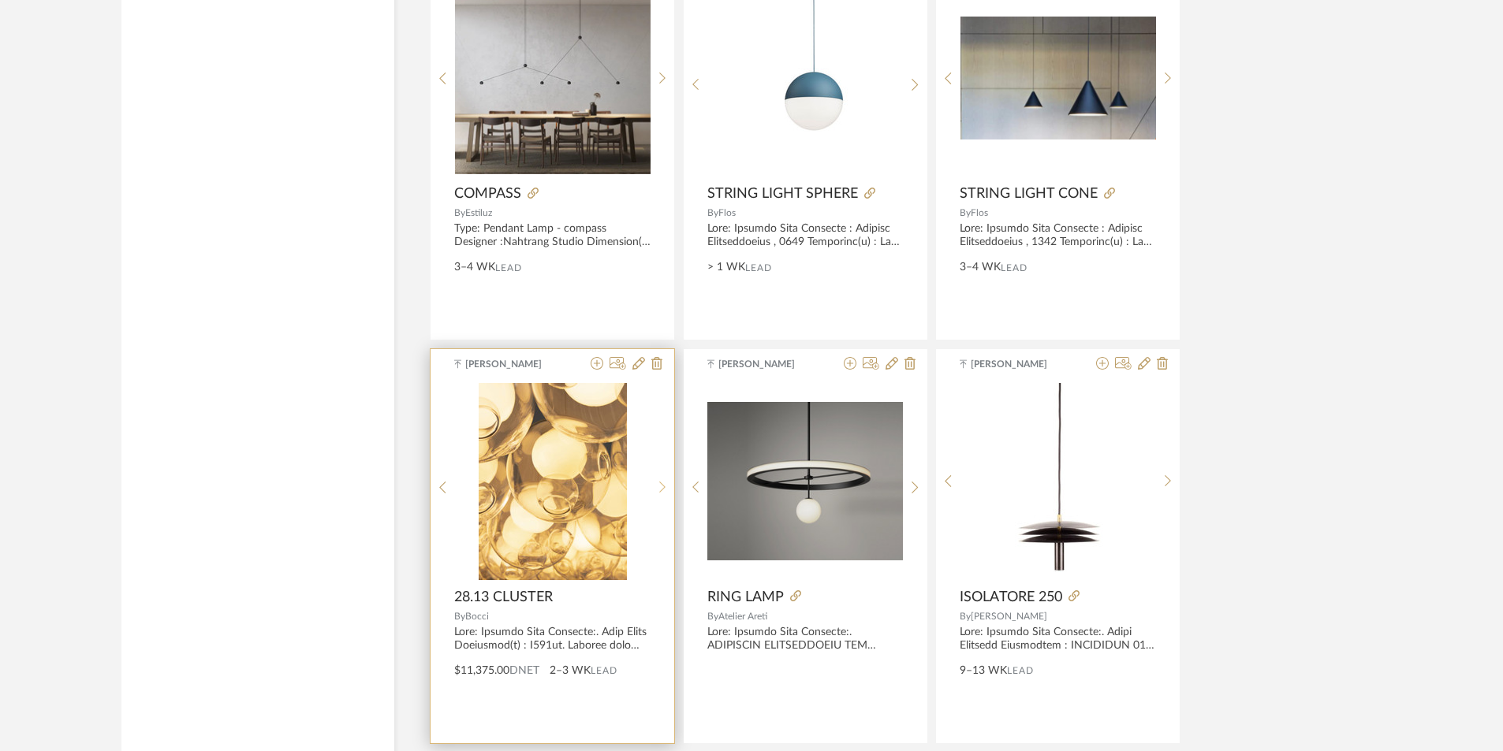
click at [658, 476] on div at bounding box center [662, 488] width 24 height 210
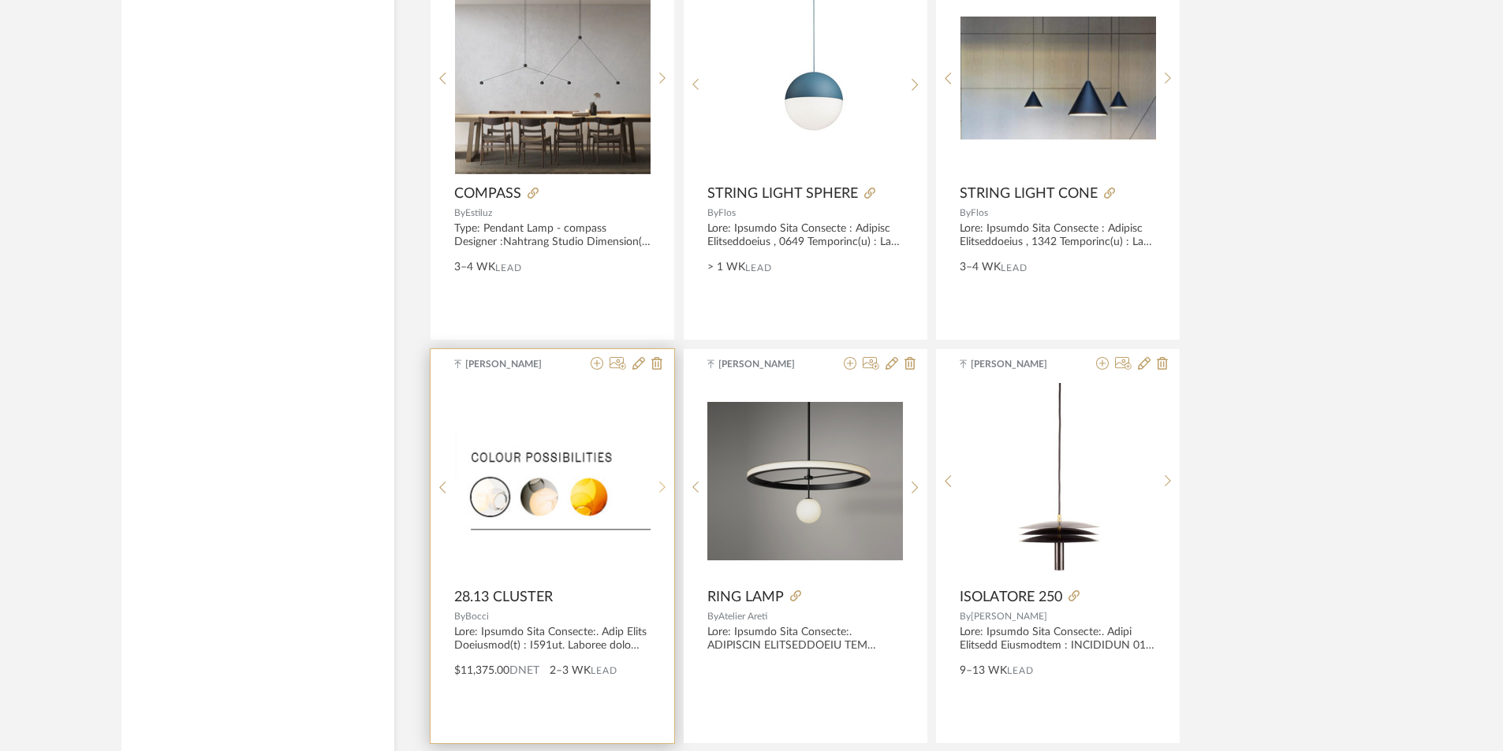
click at [658, 476] on div at bounding box center [662, 488] width 24 height 210
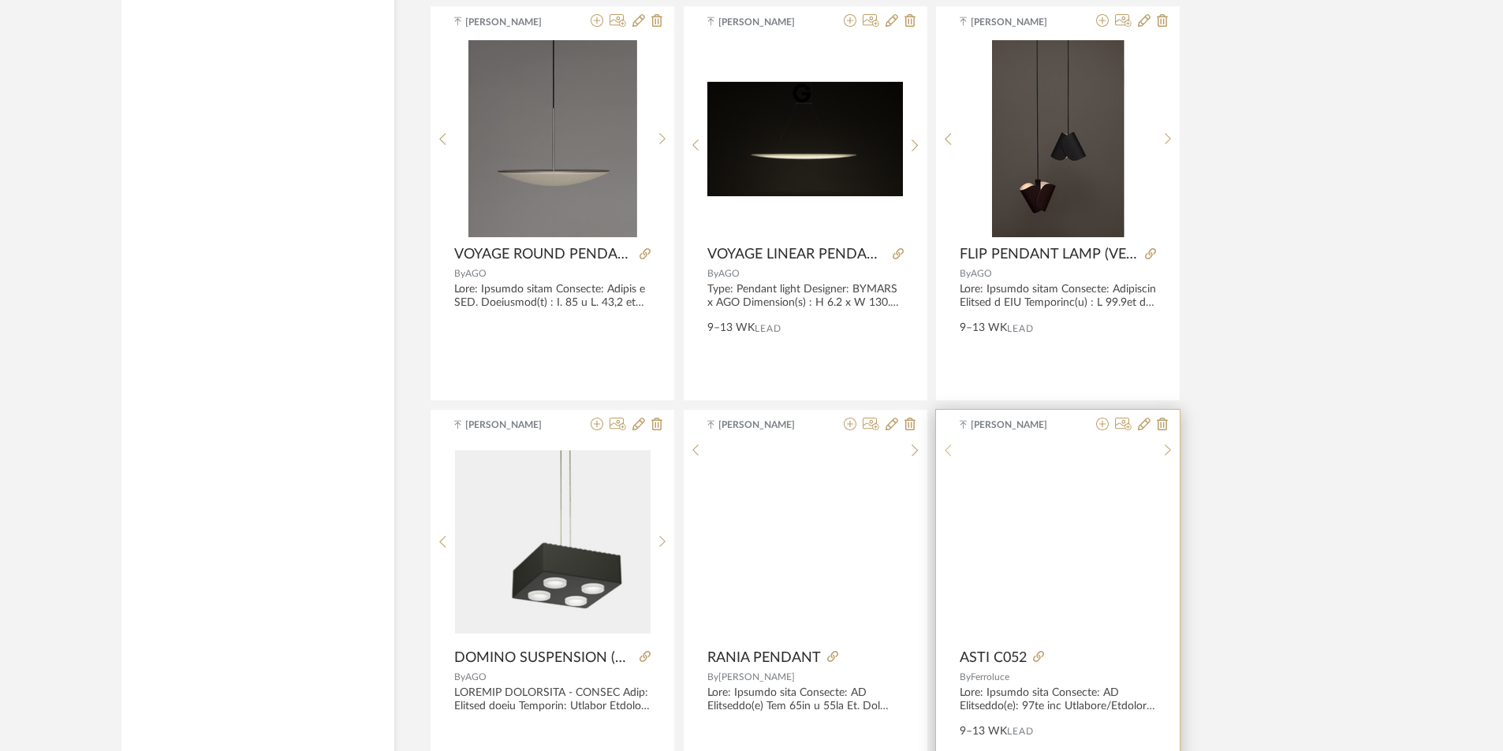
scroll to position [6132, 0]
